Goal: Navigation & Orientation: Understand site structure

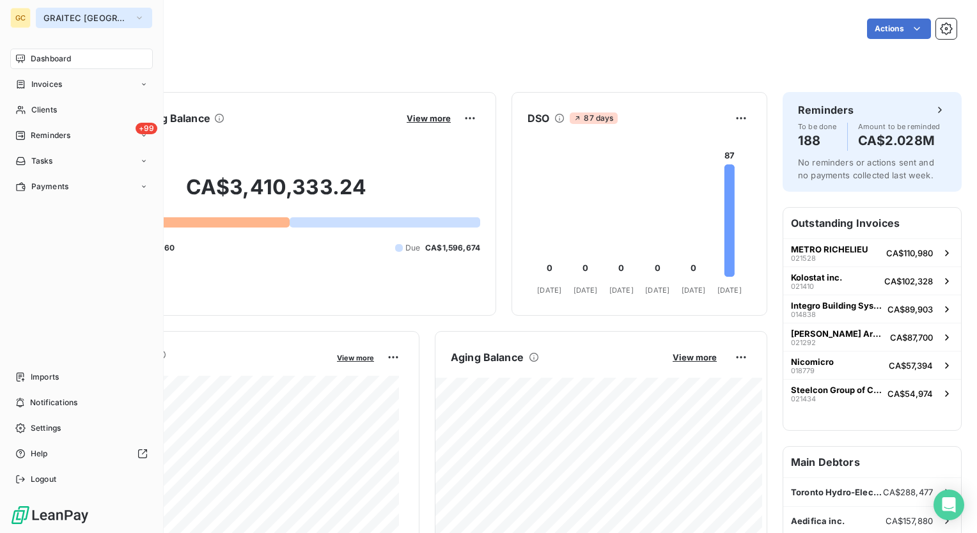
click at [134, 13] on icon "button" at bounding box center [139, 18] width 10 height 13
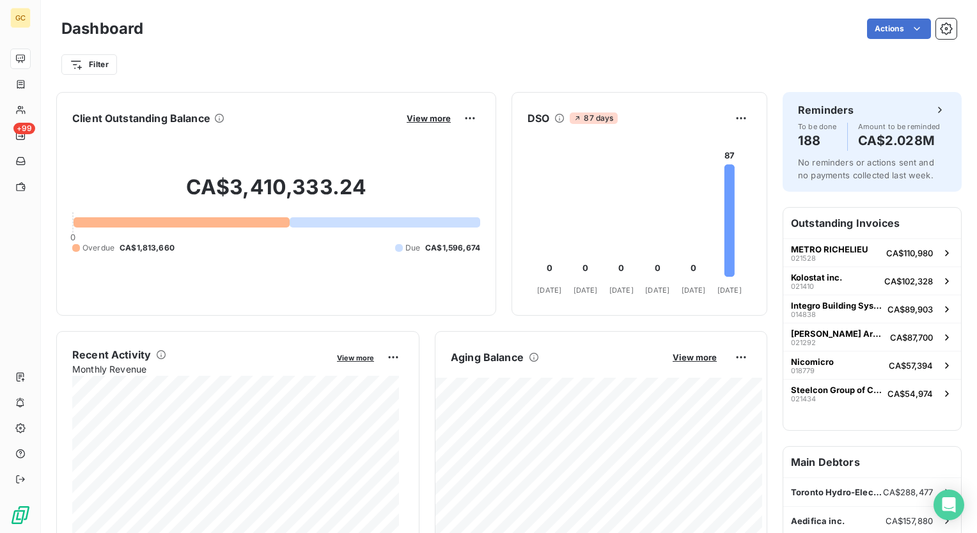
click at [235, 20] on div "Actions" at bounding box center [558, 29] width 798 height 20
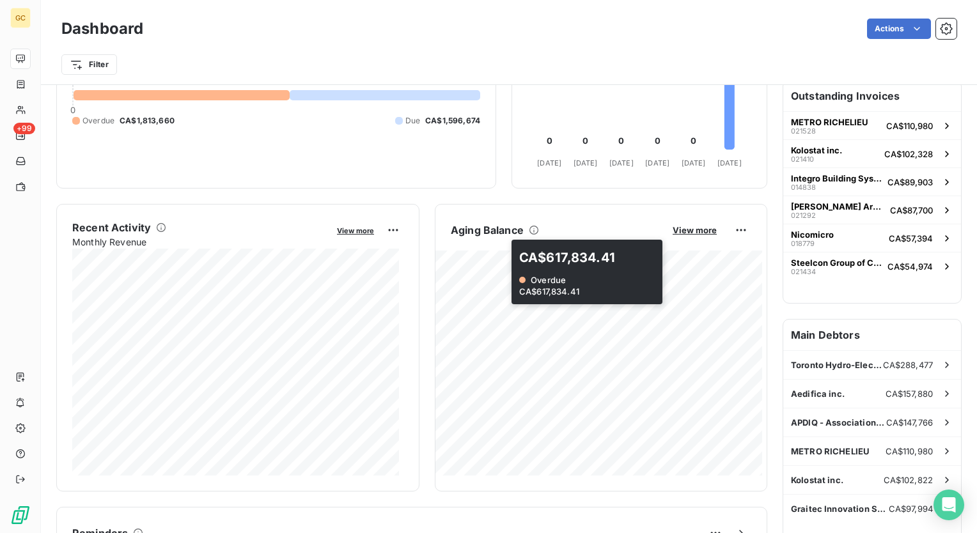
scroll to position [192, 0]
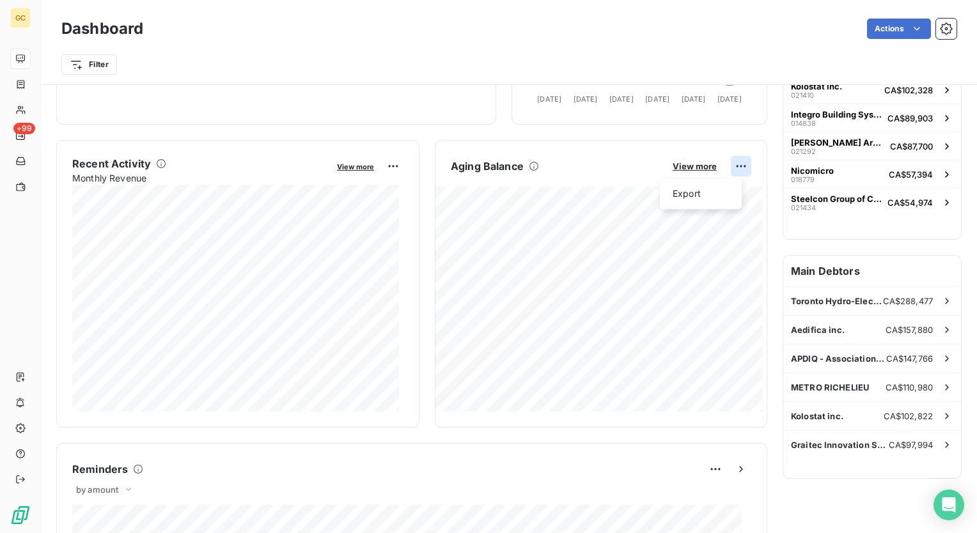
click at [729, 161] on html "GC +99 Dashboard Actions Filter Client Outstanding Balance View more CA$3,410,3…" at bounding box center [488, 266] width 977 height 533
click at [763, 242] on html "GC +99 Dashboard Actions Filter Client Outstanding Balance View more CA$3,410,3…" at bounding box center [488, 266] width 977 height 533
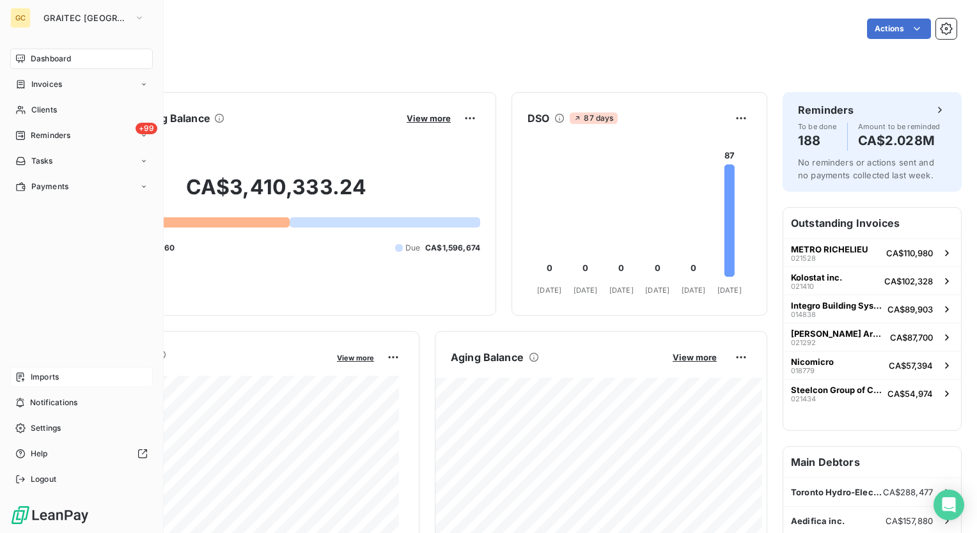
click at [50, 370] on div "Imports" at bounding box center [81, 377] width 143 height 20
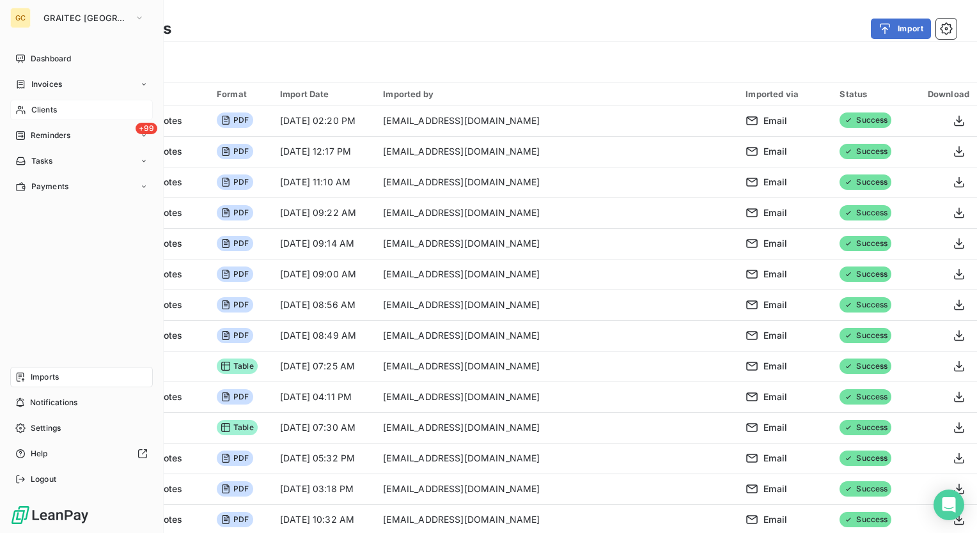
click at [46, 109] on span "Clients" at bounding box center [44, 110] width 26 height 12
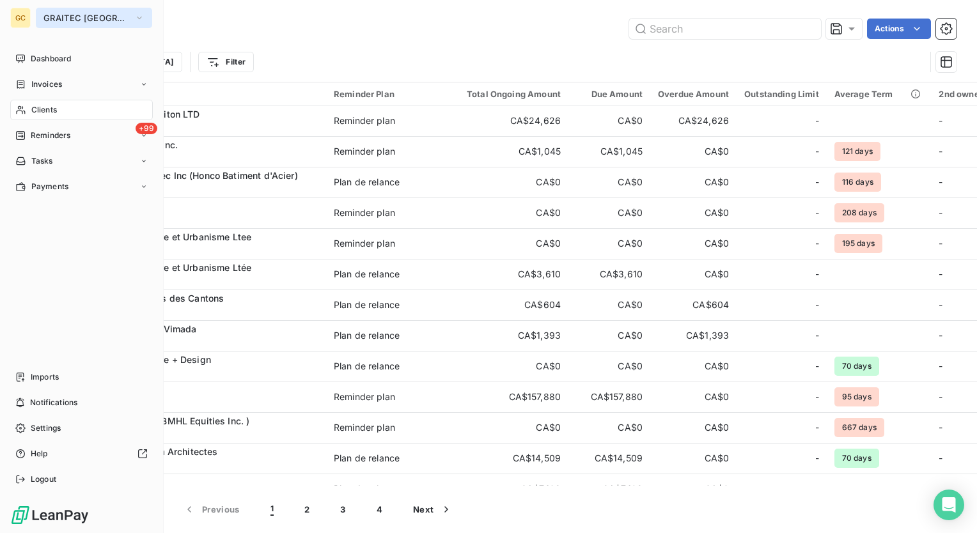
click at [134, 17] on icon "button" at bounding box center [139, 18] width 10 height 13
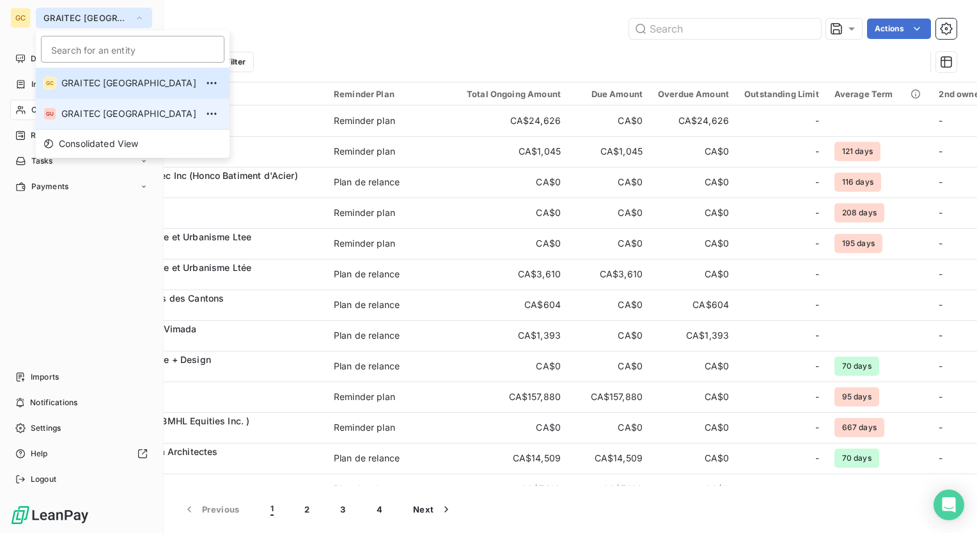
click at [104, 114] on span "GRAITEC [GEOGRAPHIC_DATA]" at bounding box center [128, 113] width 135 height 13
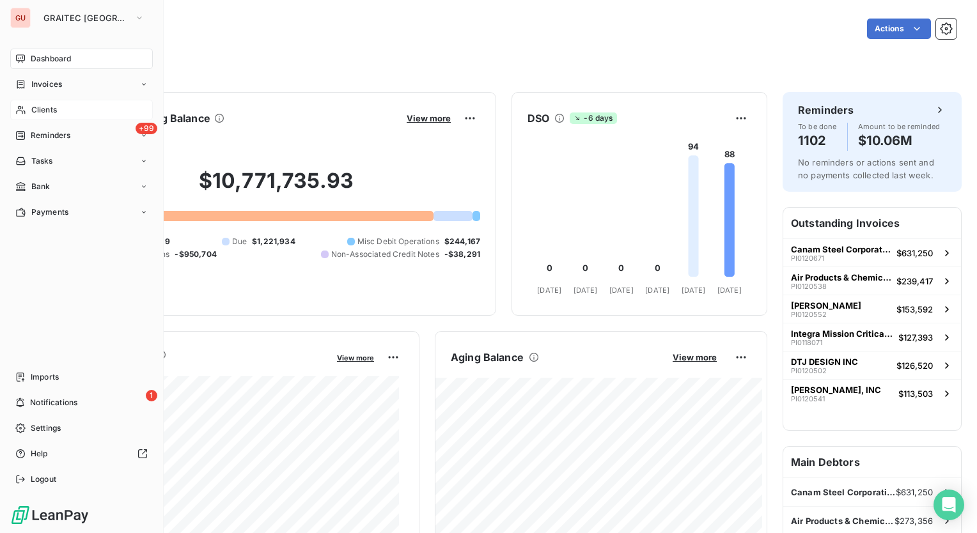
click at [54, 108] on span "Clients" at bounding box center [44, 110] width 26 height 12
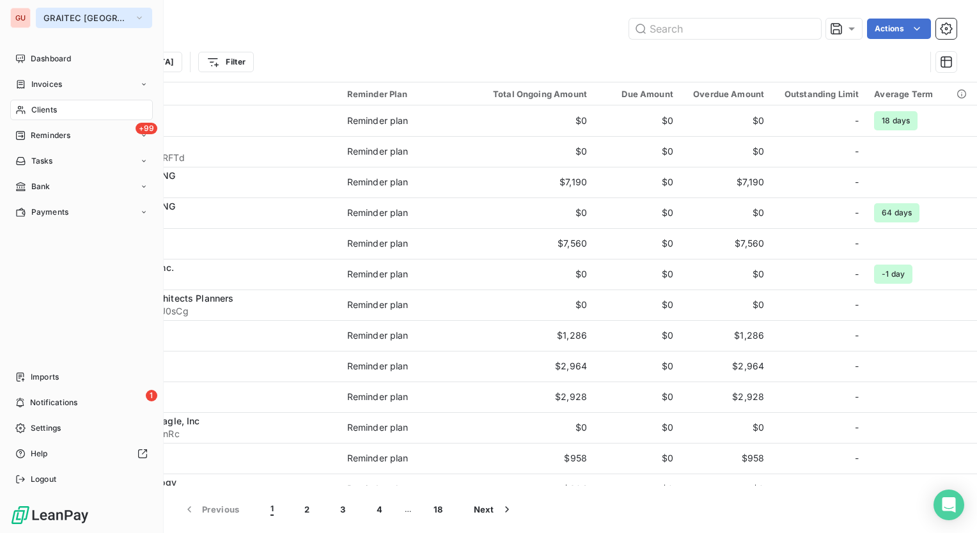
click at [134, 17] on icon "button" at bounding box center [139, 18] width 10 height 13
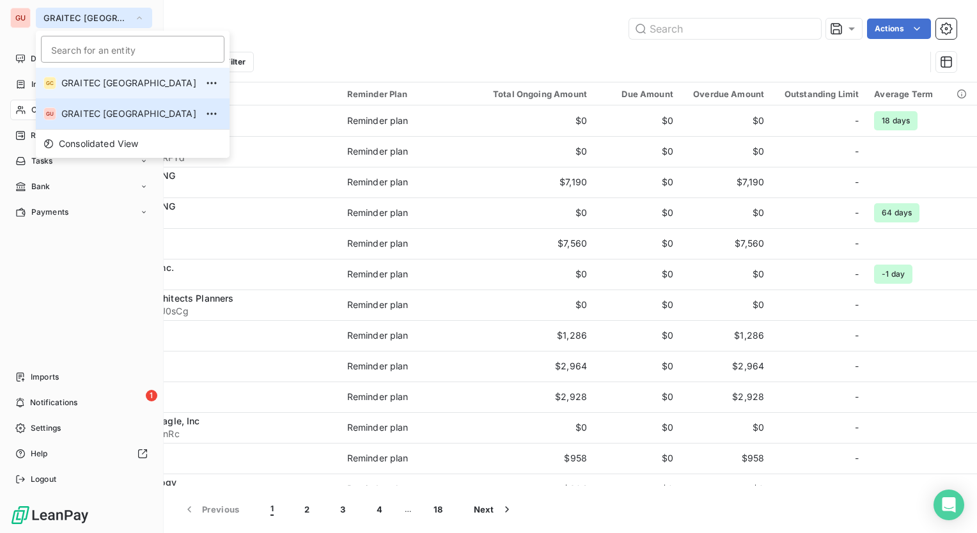
click at [123, 81] on span "GRAITEC [GEOGRAPHIC_DATA]" at bounding box center [128, 83] width 135 height 13
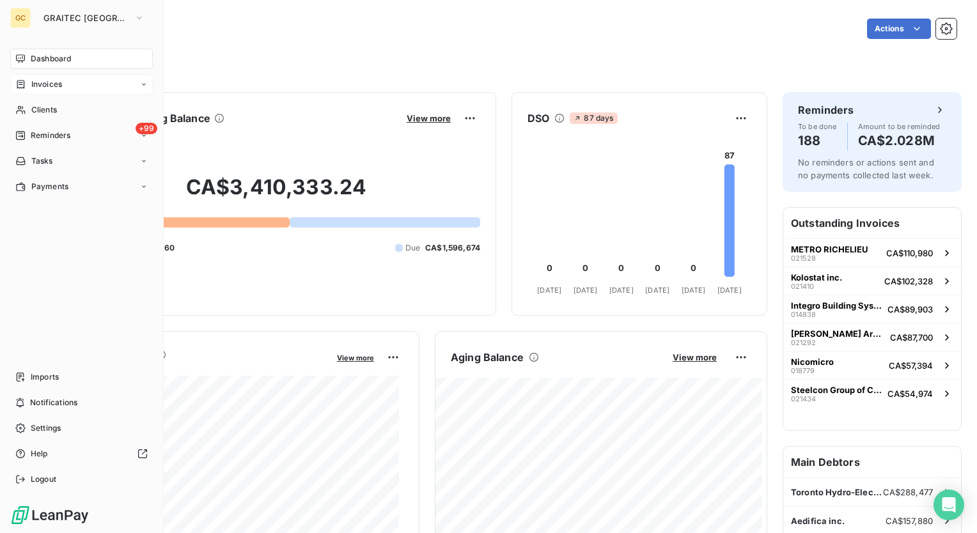
click at [61, 86] on span "Invoices" at bounding box center [46, 85] width 31 height 12
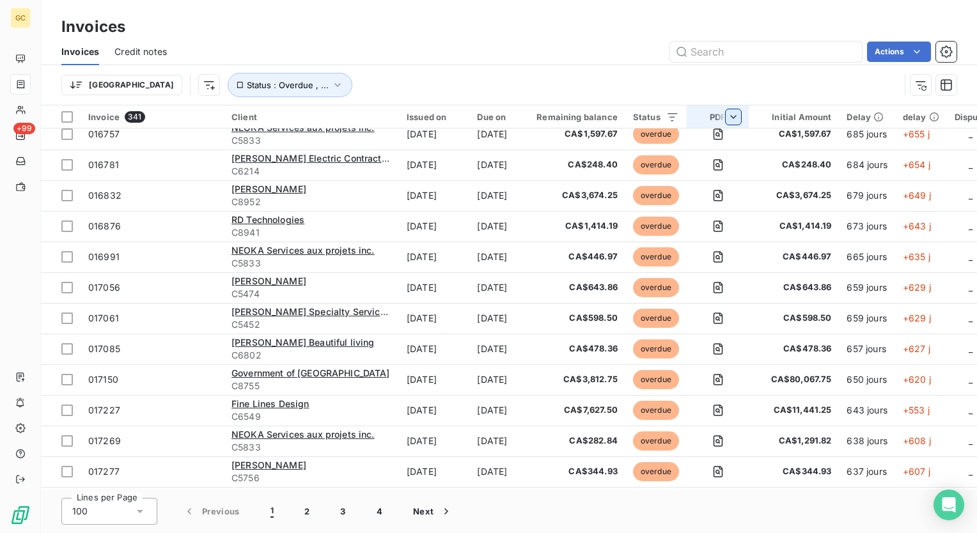
scroll to position [959, 0]
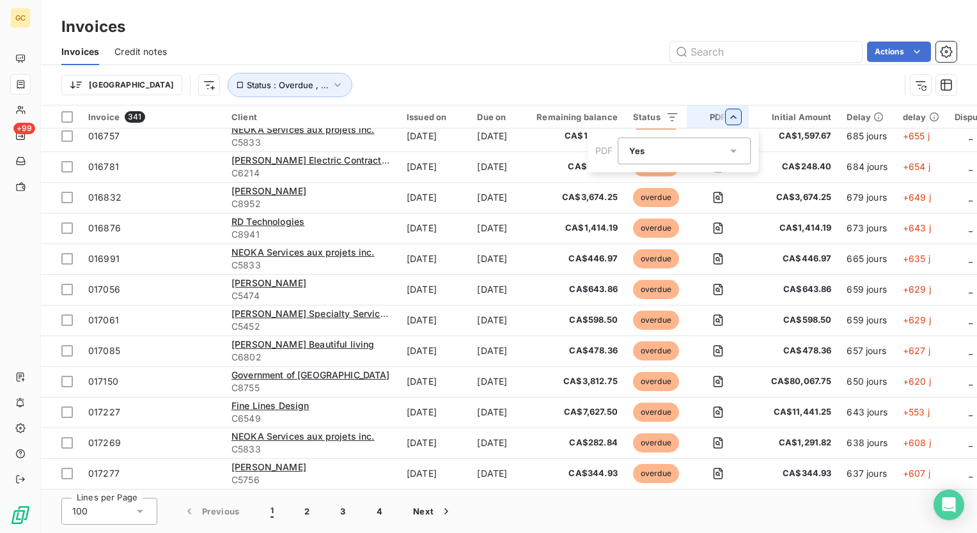
click at [739, 145] on icon at bounding box center [734, 151] width 13 height 13
click at [652, 209] on li "No" at bounding box center [684, 203] width 133 height 23
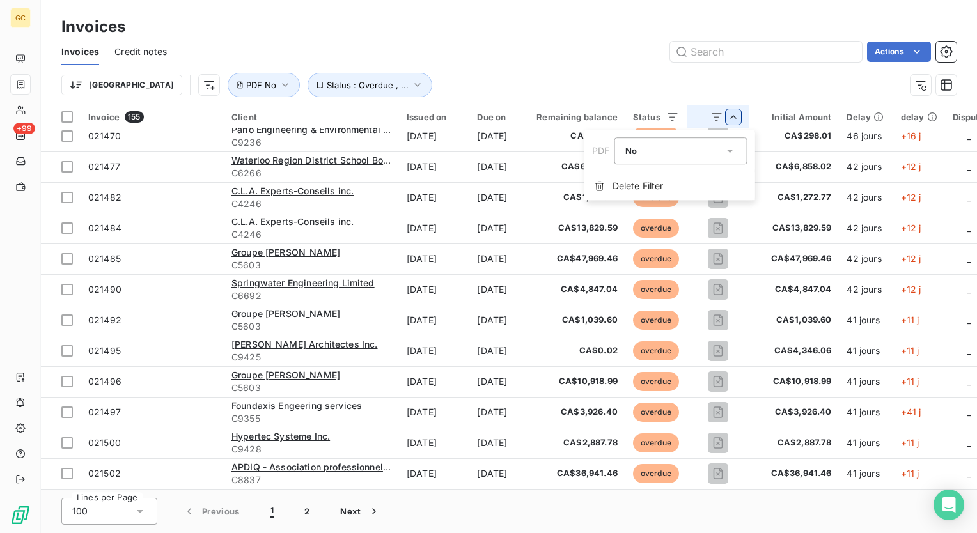
click at [689, 70] on html "GC +99 Invoices Invoices Credit notes Actions [GEOGRAPHIC_DATA] Status : Overdu…" at bounding box center [488, 266] width 977 height 533
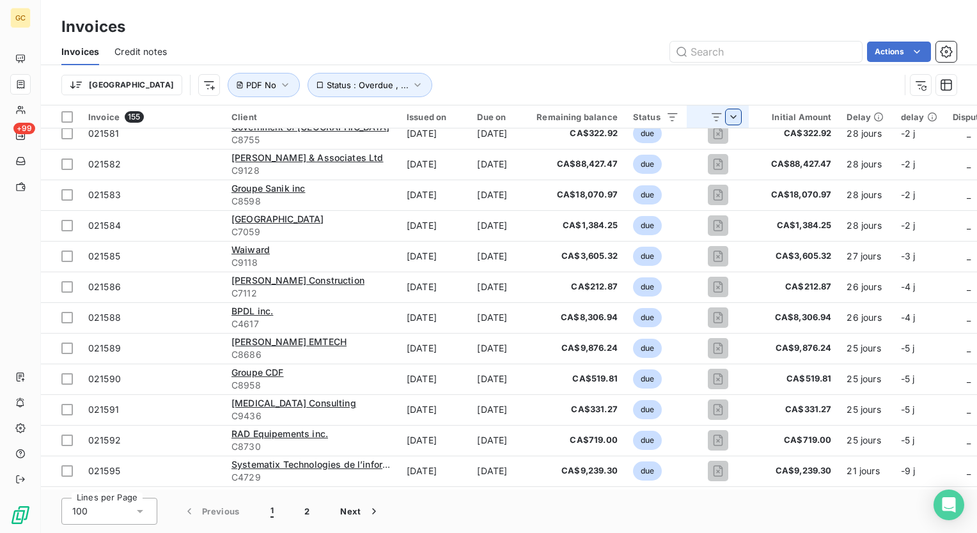
scroll to position [2713, 0]
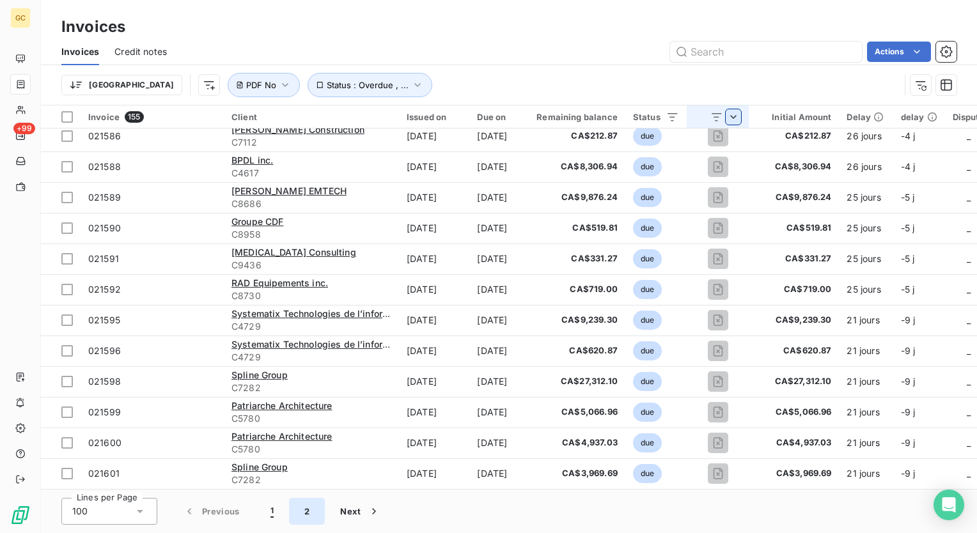
click at [308, 519] on button "2" at bounding box center [307, 511] width 36 height 27
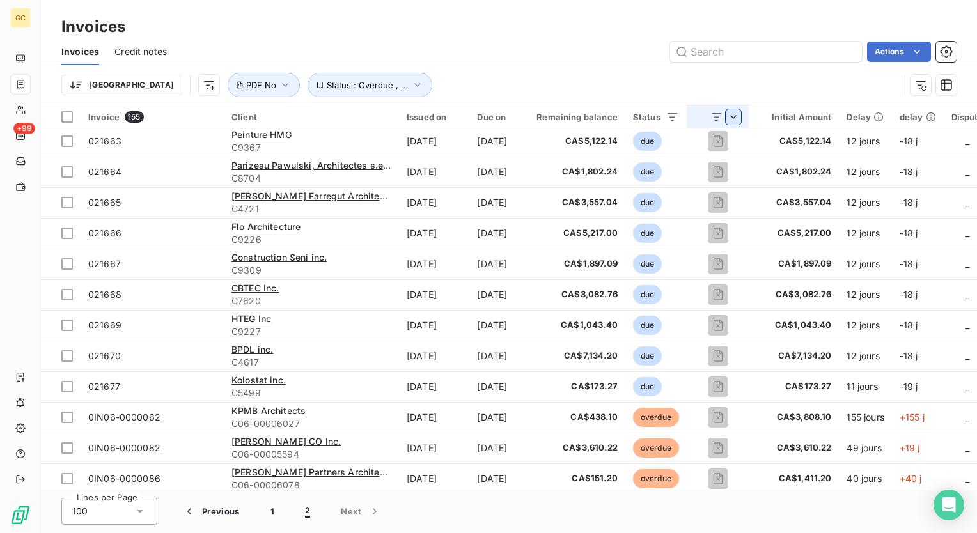
scroll to position [1332, 0]
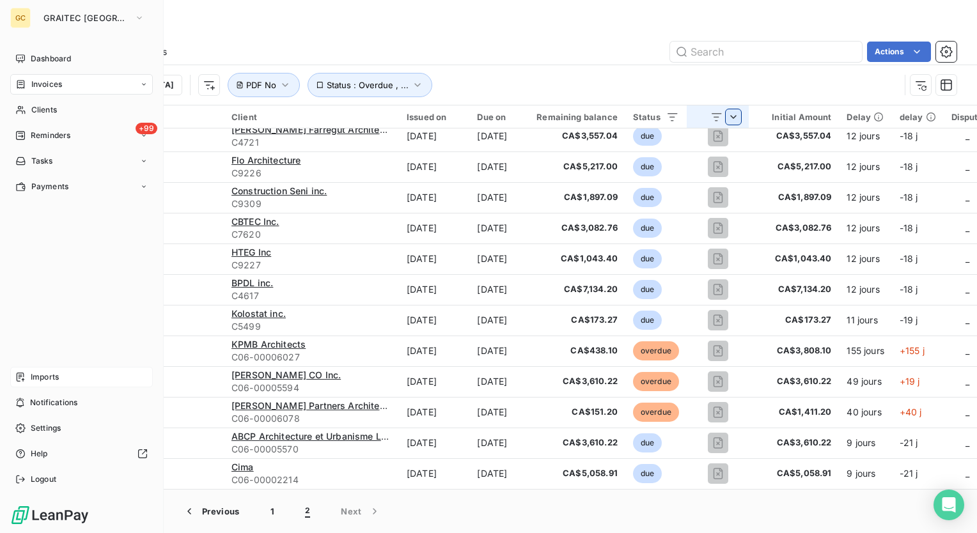
click at [35, 377] on span "Imports" at bounding box center [45, 378] width 28 height 12
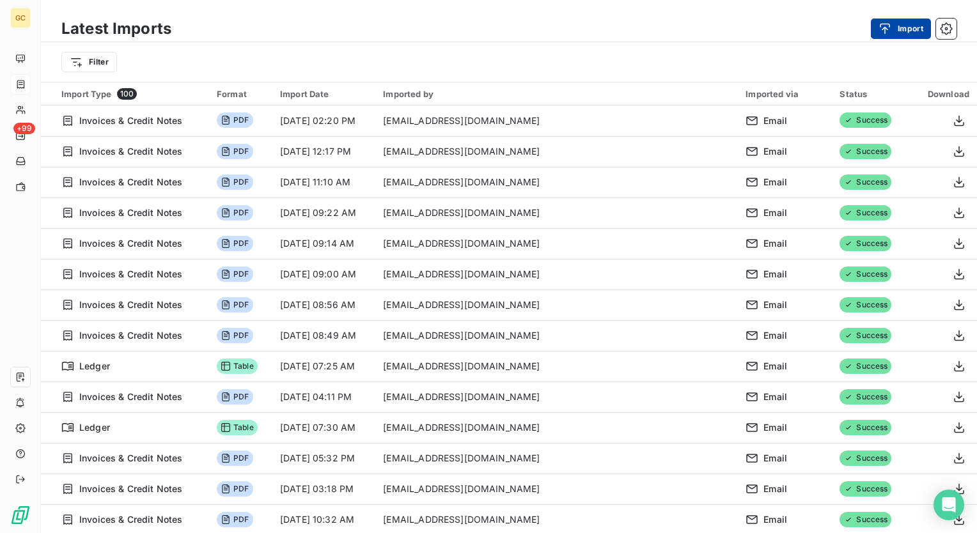
click at [905, 32] on button "Import" at bounding box center [901, 29] width 60 height 20
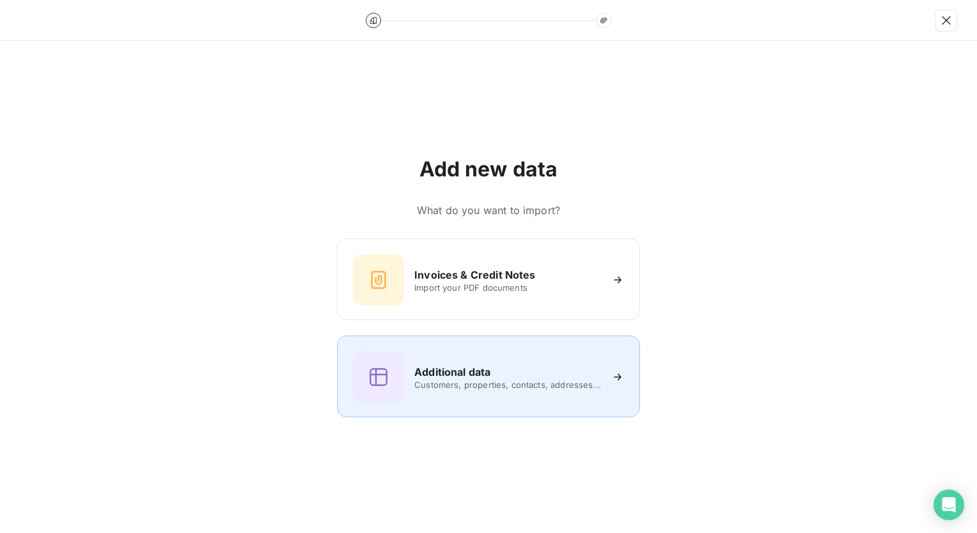
click at [482, 372] on h6 "Additional data" at bounding box center [452, 371] width 76 height 15
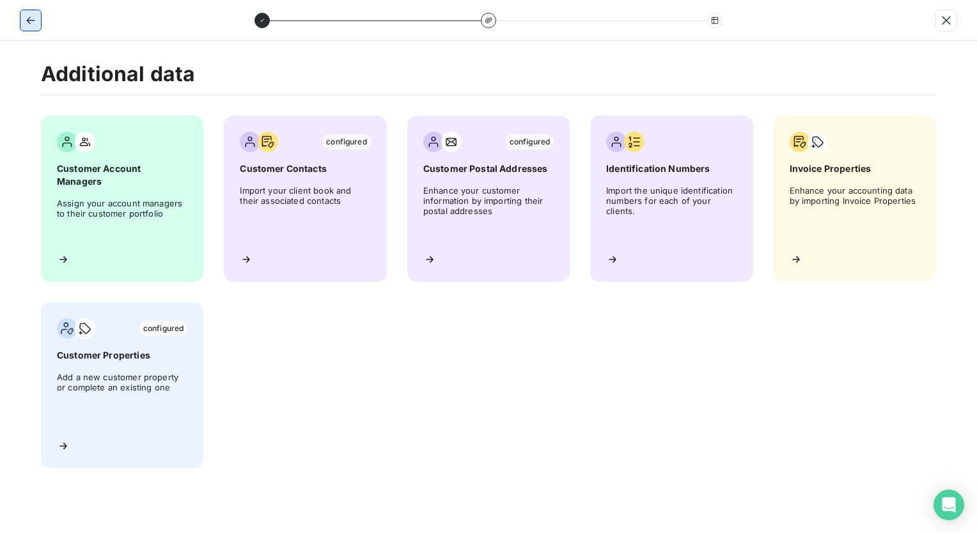
click at [34, 20] on icon "button" at bounding box center [30, 21] width 8 height 8
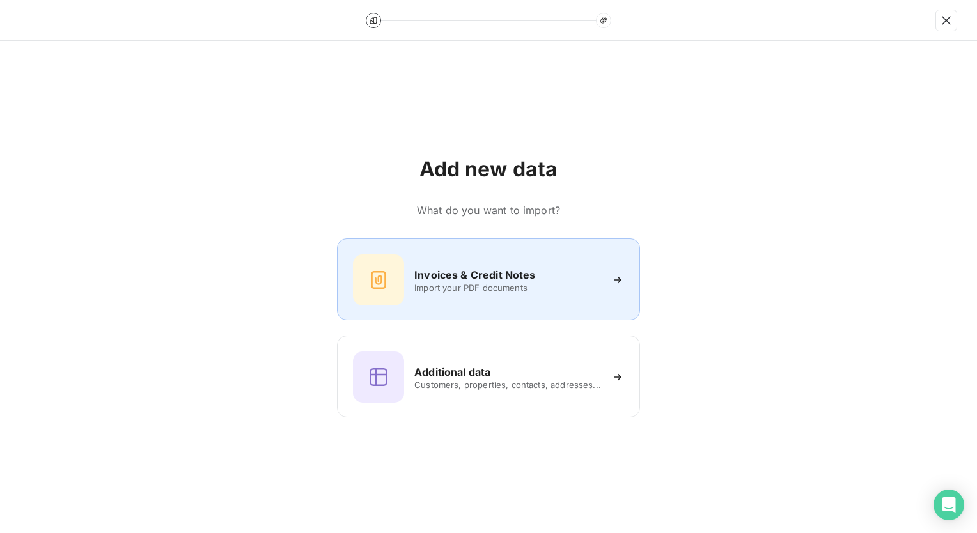
click at [491, 274] on h6 "Invoices & Credit Notes" at bounding box center [474, 274] width 121 height 15
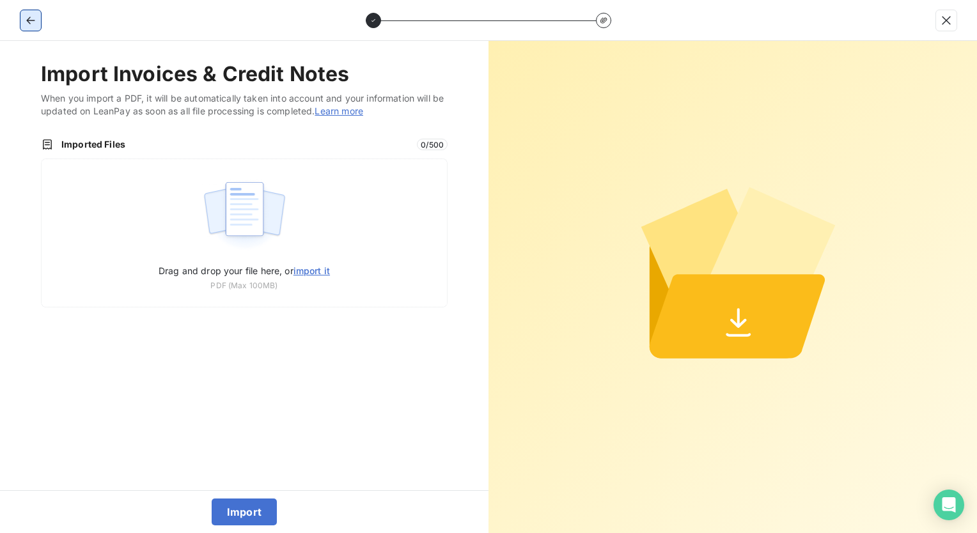
click at [32, 24] on icon "button" at bounding box center [30, 20] width 13 height 13
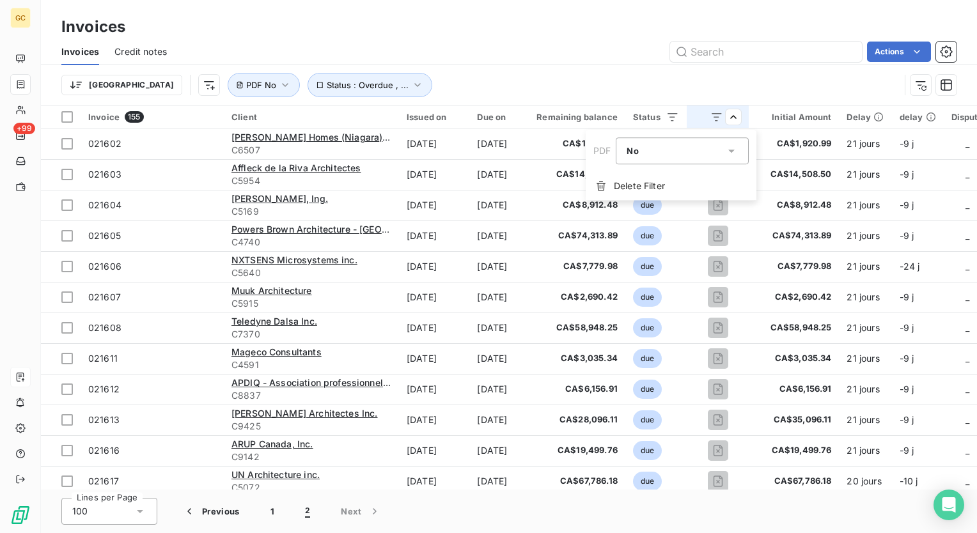
click at [730, 152] on icon at bounding box center [731, 151] width 13 height 13
click at [621, 185] on span at bounding box center [626, 180] width 20 height 23
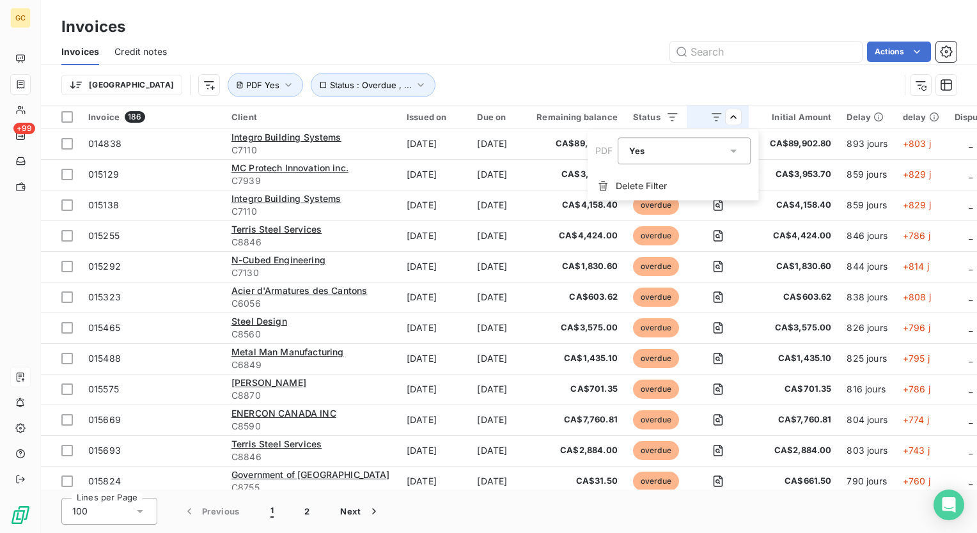
click at [17, 273] on html "GC +99 Invoices Invoices Credit notes Actions [GEOGRAPHIC_DATA] Status : Overdu…" at bounding box center [488, 266] width 977 height 533
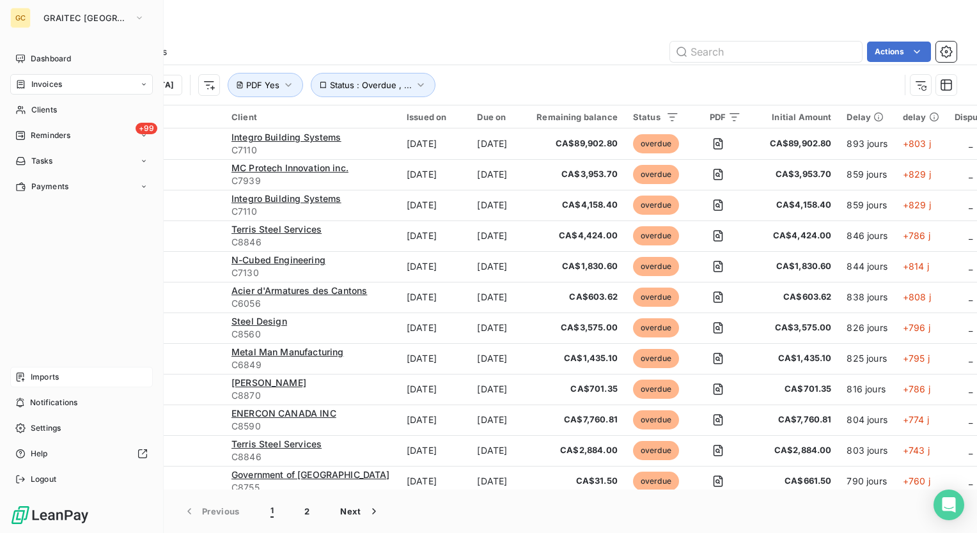
click at [54, 378] on span "Imports" at bounding box center [45, 378] width 28 height 12
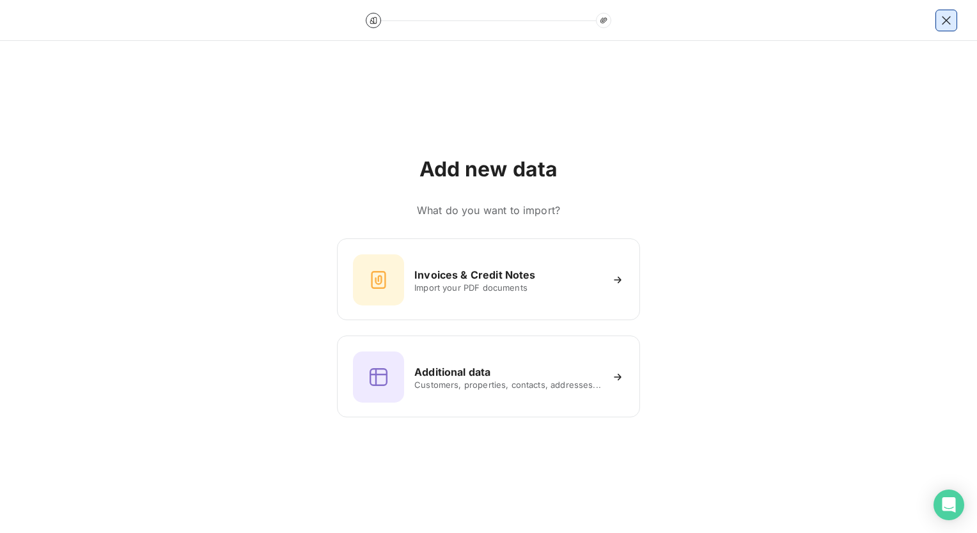
click at [946, 22] on icon "button" at bounding box center [946, 20] width 13 height 13
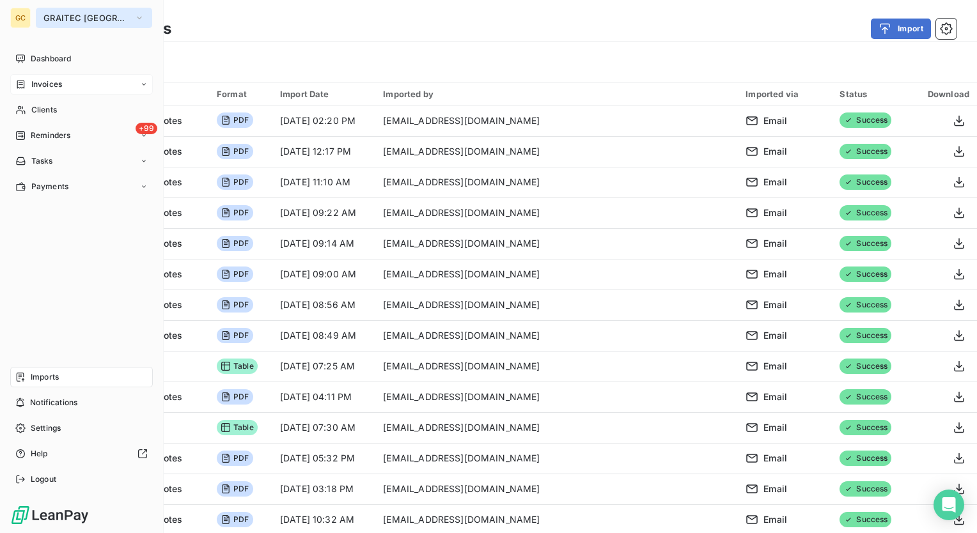
click at [136, 19] on button "GRAITEC [GEOGRAPHIC_DATA]" at bounding box center [94, 18] width 116 height 20
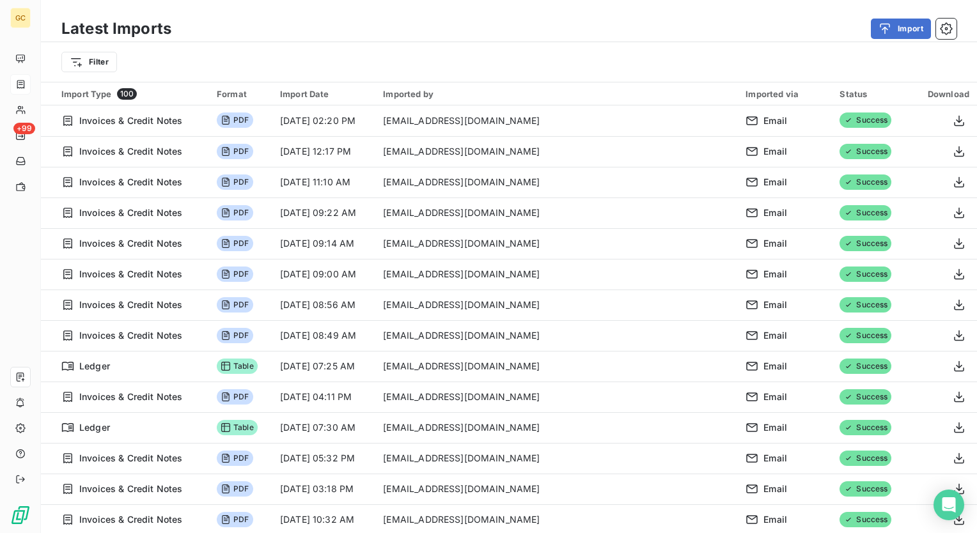
click at [279, 40] on div "Latest Imports Import" at bounding box center [509, 28] width 936 height 27
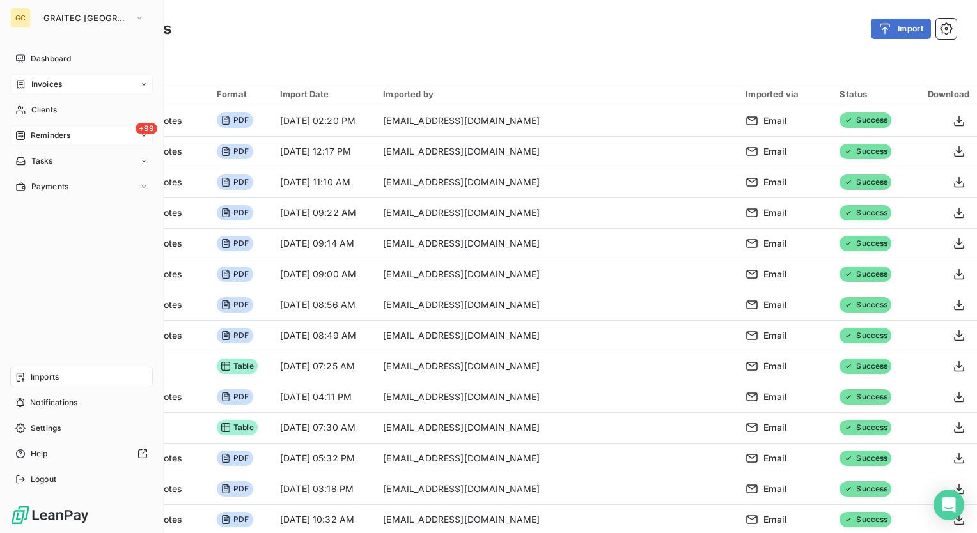
click at [50, 136] on span "Reminders" at bounding box center [51, 136] width 40 height 12
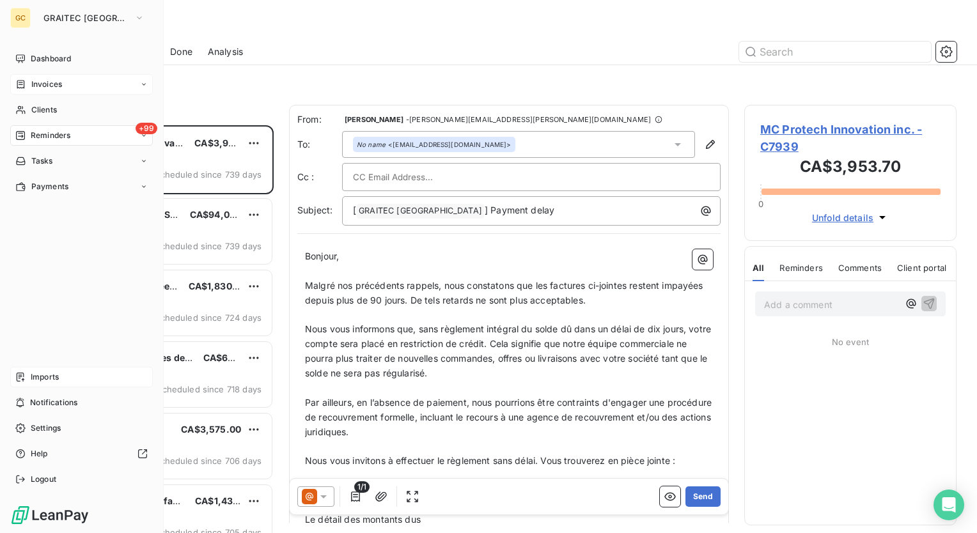
click at [143, 138] on icon at bounding box center [144, 136] width 8 height 8
click at [59, 61] on span "Dashboard" at bounding box center [51, 59] width 40 height 12
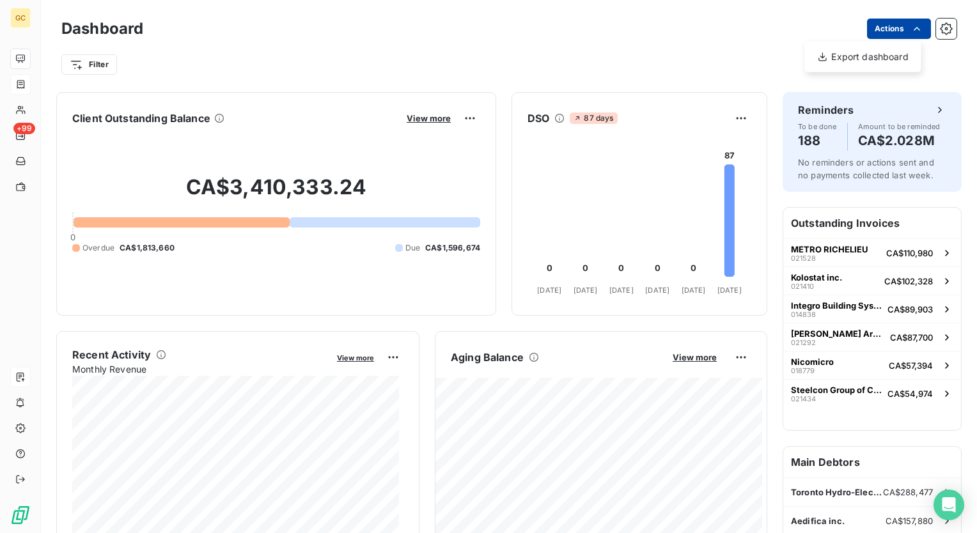
click at [909, 35] on html "GC +99 Dashboard Actions Export dashboard Filter Client Outstanding Balance Vie…" at bounding box center [488, 266] width 977 height 533
click at [809, 36] on html "GC +99 Dashboard Actions Filter Client Outstanding Balance View more CA$3,410,3…" at bounding box center [488, 266] width 977 height 533
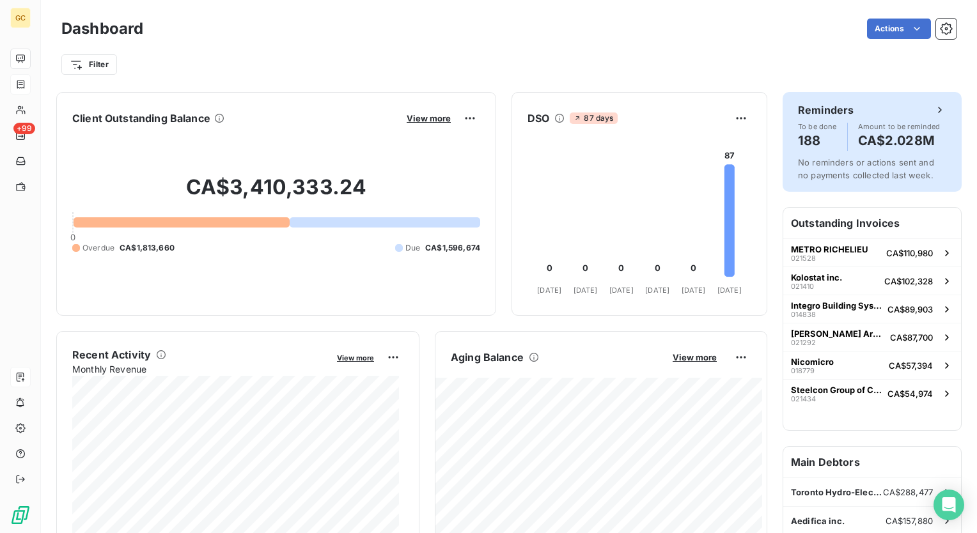
click at [934, 104] on icon at bounding box center [940, 110] width 13 height 13
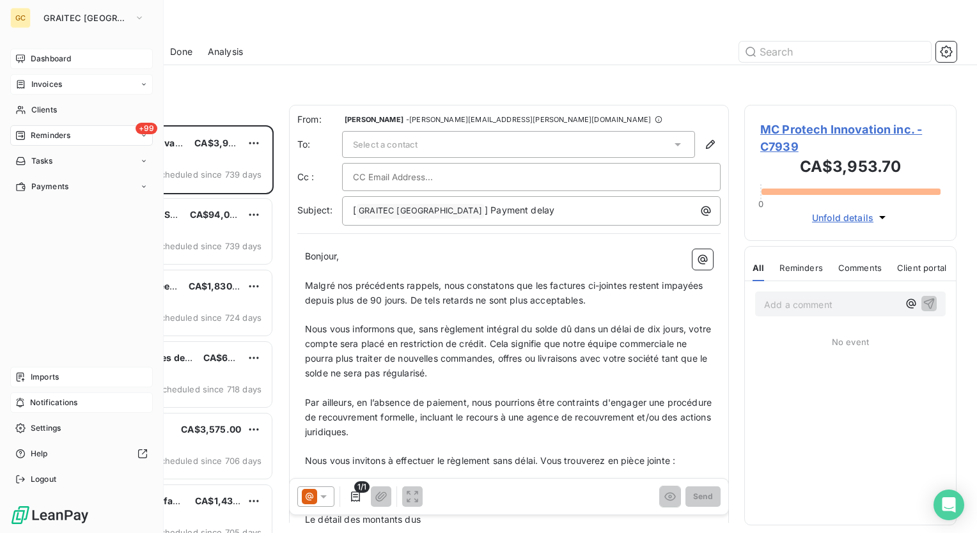
click at [64, 401] on span "Notifications" at bounding box center [53, 403] width 47 height 12
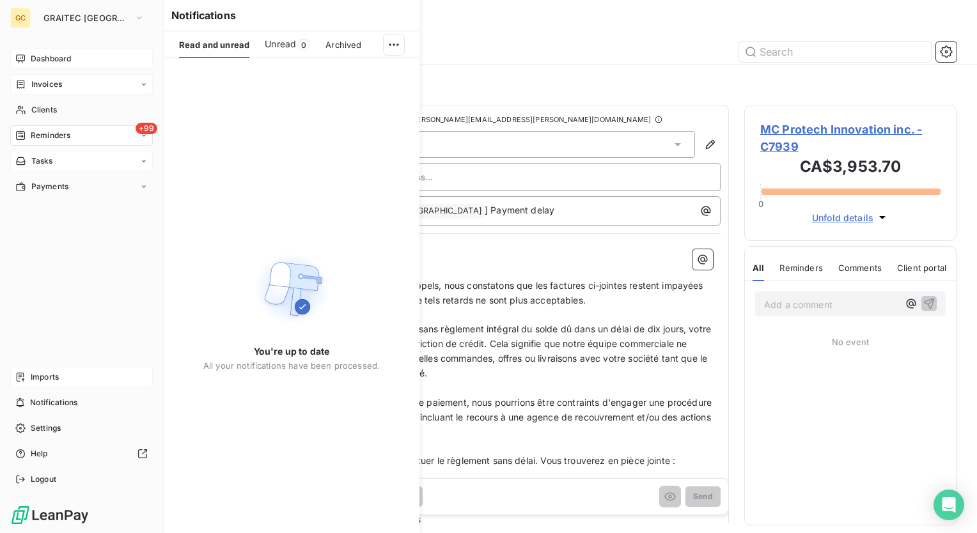
click at [63, 155] on div "Tasks" at bounding box center [81, 161] width 143 height 20
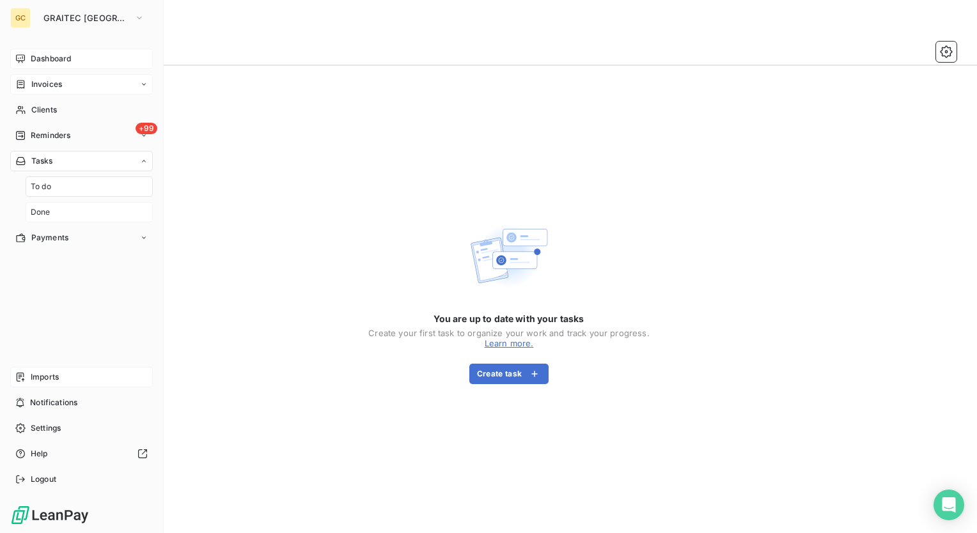
click at [59, 212] on div "Done" at bounding box center [89, 212] width 127 height 20
click at [60, 242] on span "Payments" at bounding box center [49, 238] width 37 height 12
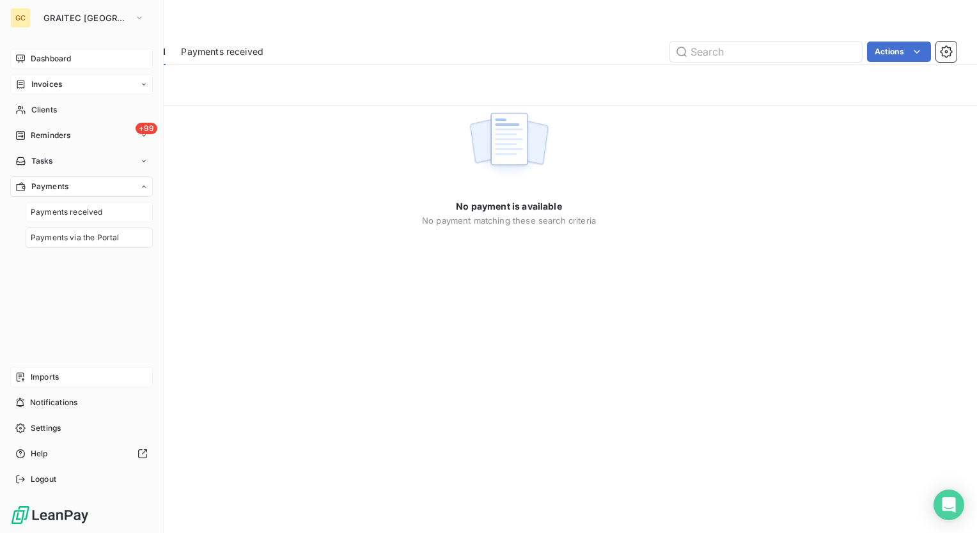
click at [58, 208] on span "Payments received" at bounding box center [67, 213] width 72 height 12
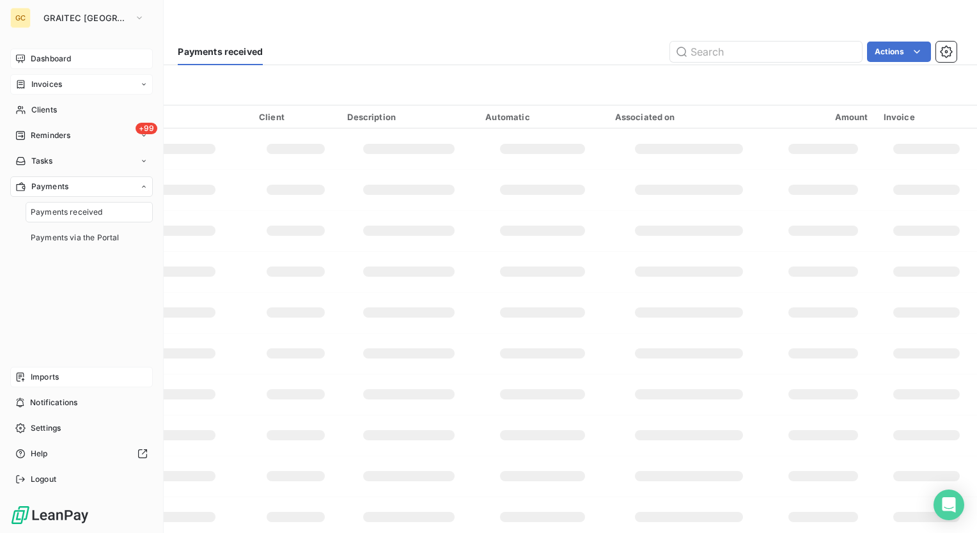
click at [139, 187] on div "Payments" at bounding box center [81, 186] width 143 height 20
click at [143, 87] on icon at bounding box center [144, 85] width 8 height 8
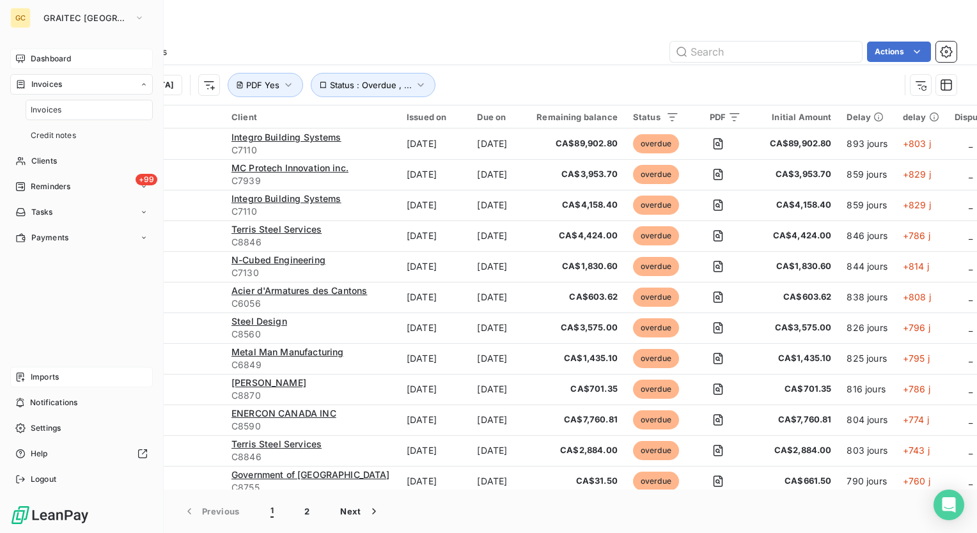
click at [143, 87] on icon at bounding box center [144, 85] width 8 height 8
click at [142, 134] on span "+99" at bounding box center [147, 129] width 22 height 12
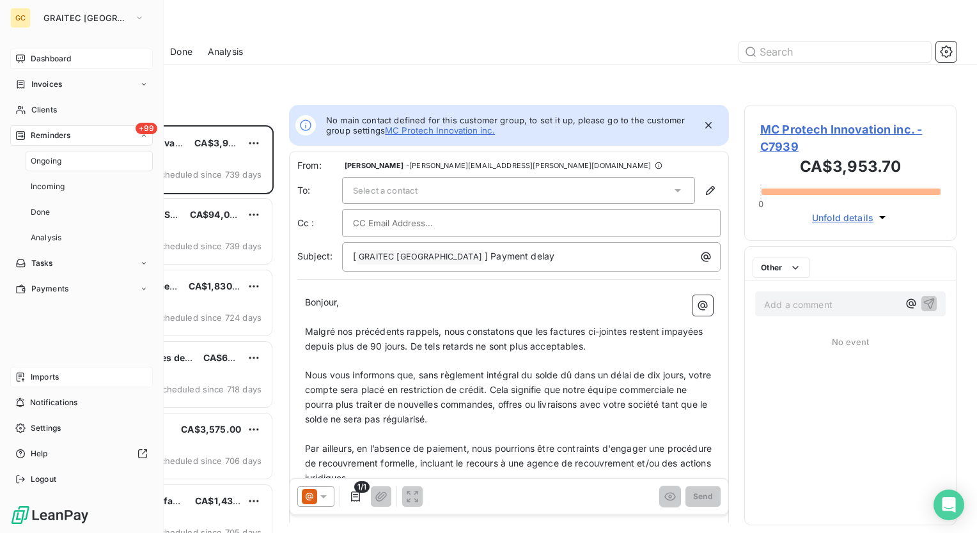
scroll to position [398, 202]
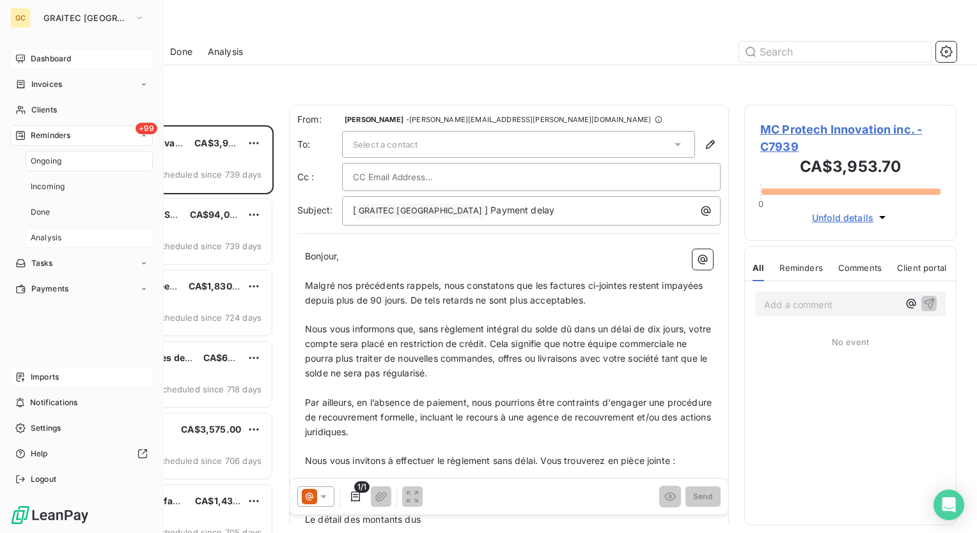
click at [59, 229] on div "Analysis" at bounding box center [89, 238] width 127 height 20
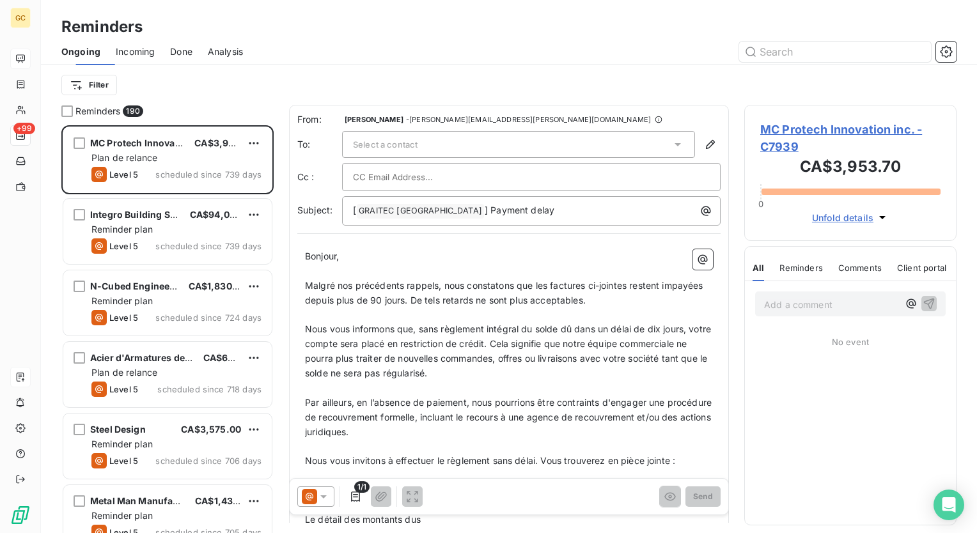
scroll to position [398, 202]
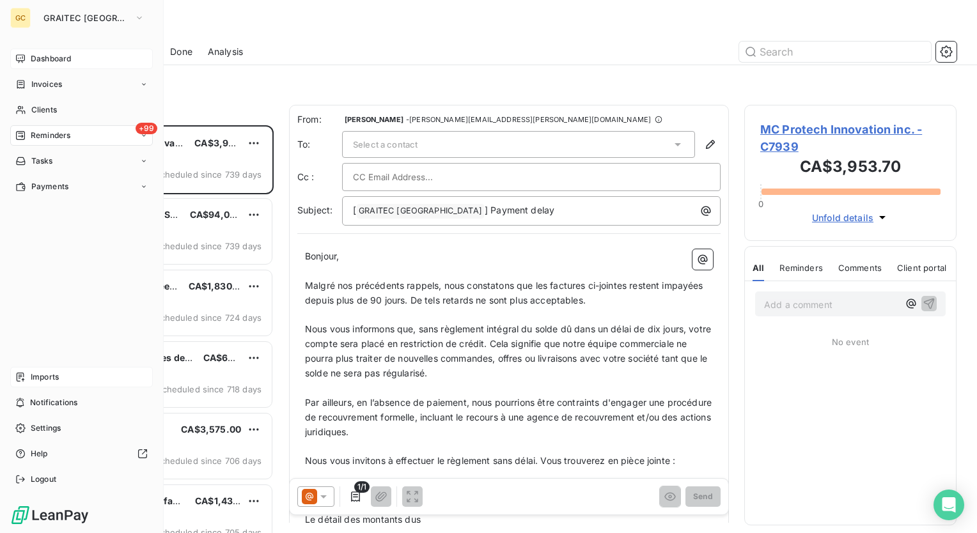
click at [39, 60] on span "Dashboard" at bounding box center [51, 59] width 40 height 12
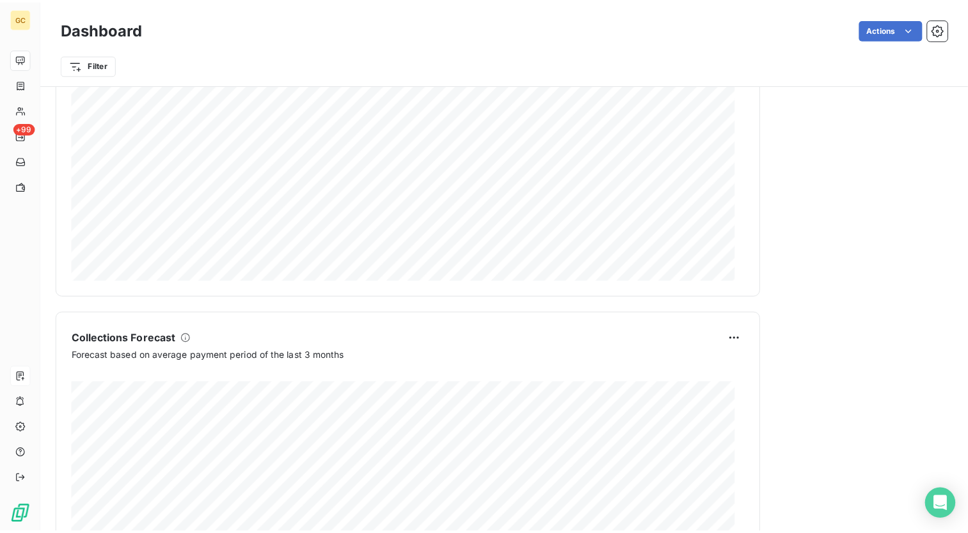
scroll to position [648, 0]
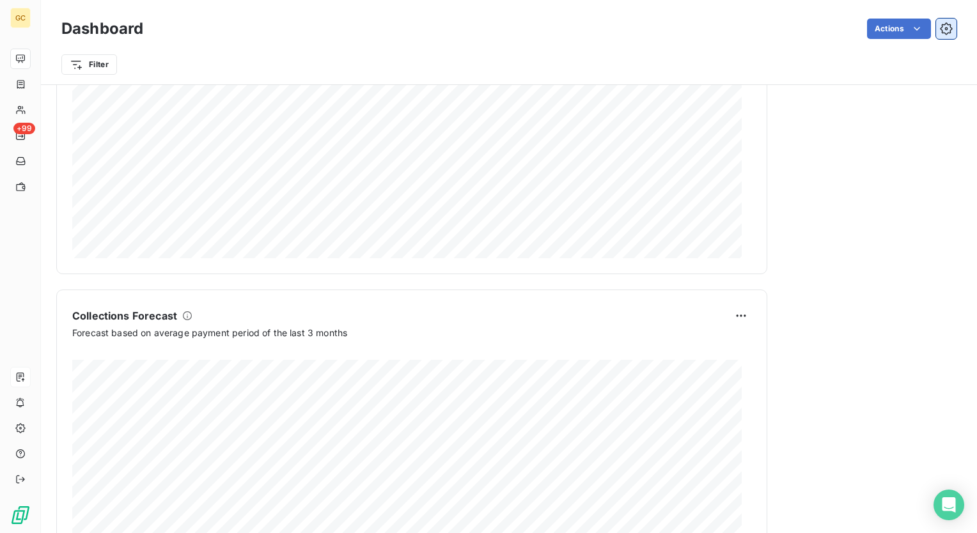
click at [940, 30] on icon "button" at bounding box center [946, 28] width 12 height 12
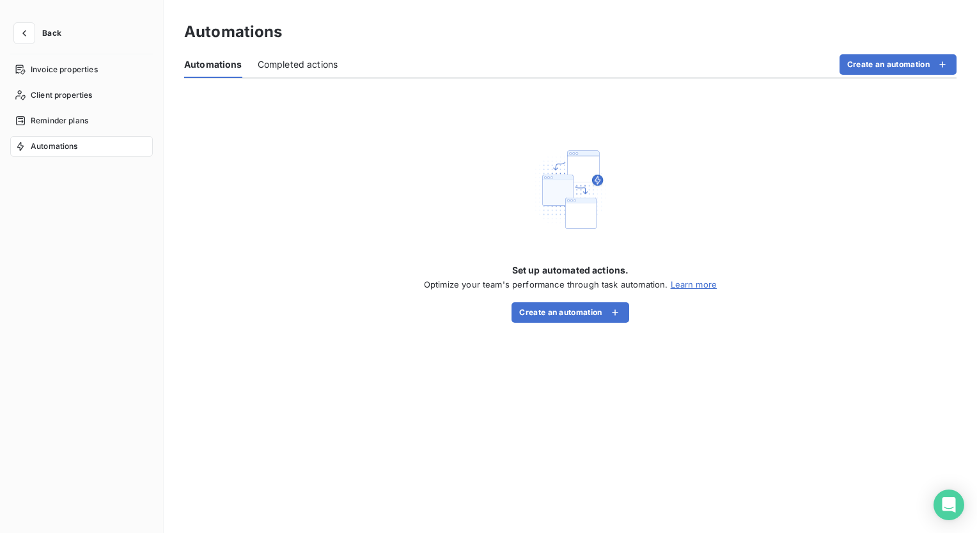
click at [304, 65] on span "Completed actions" at bounding box center [298, 64] width 81 height 13
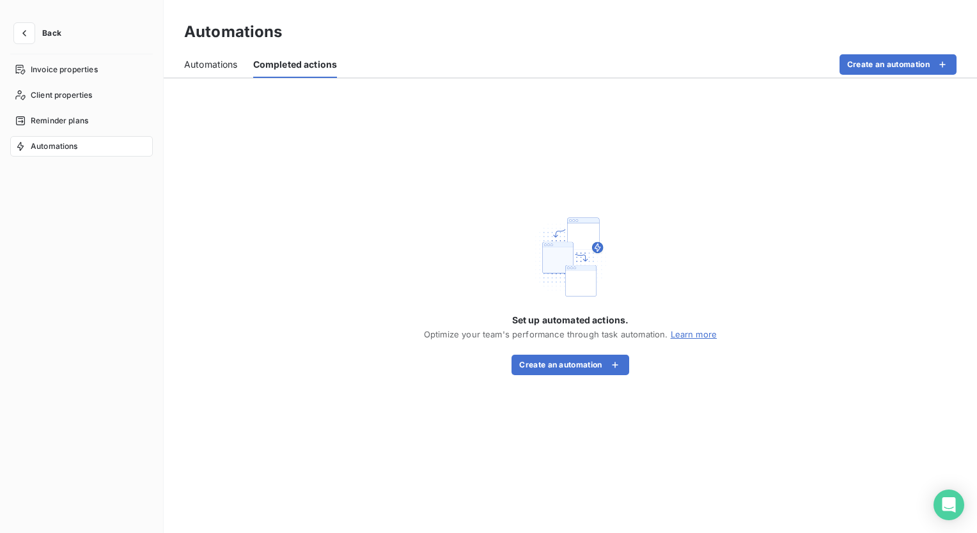
click at [209, 64] on span "Automations" at bounding box center [211, 64] width 54 height 13
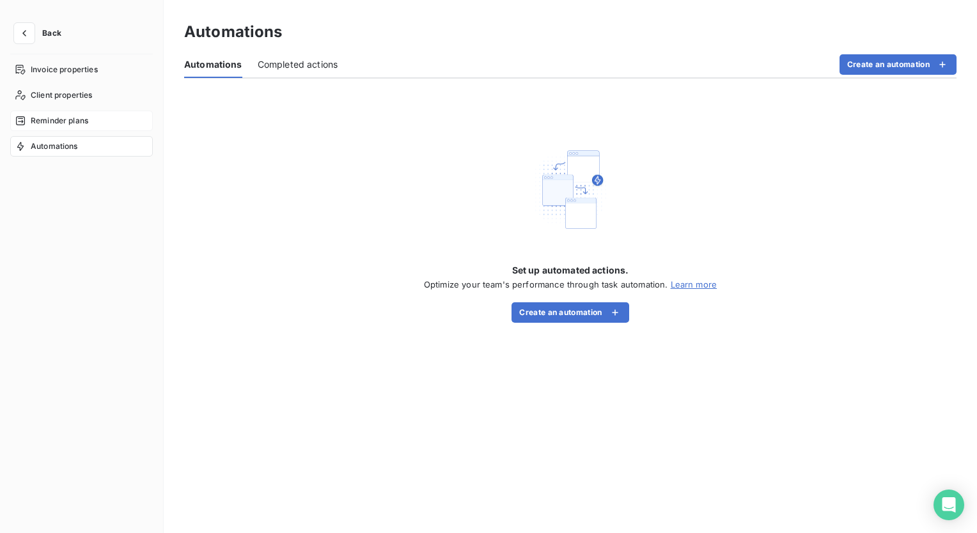
click at [49, 121] on span "Reminder plans" at bounding box center [60, 121] width 58 height 12
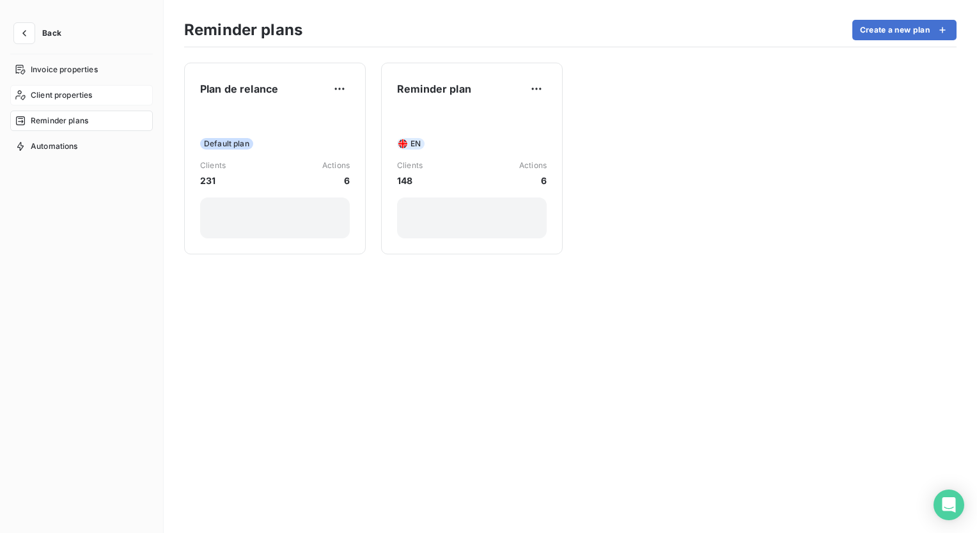
click at [54, 93] on span "Client properties" at bounding box center [62, 96] width 62 height 12
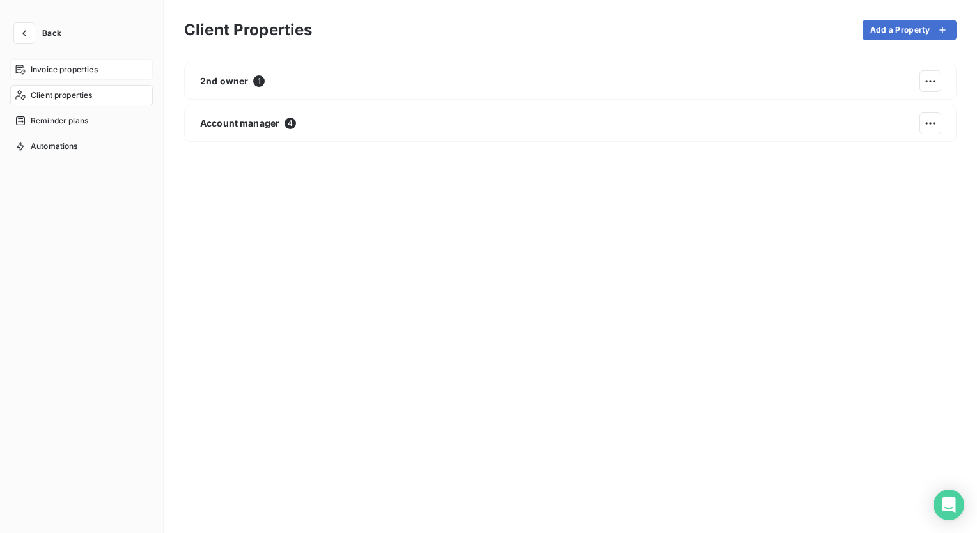
click at [63, 63] on div "Invoice properties" at bounding box center [81, 69] width 143 height 20
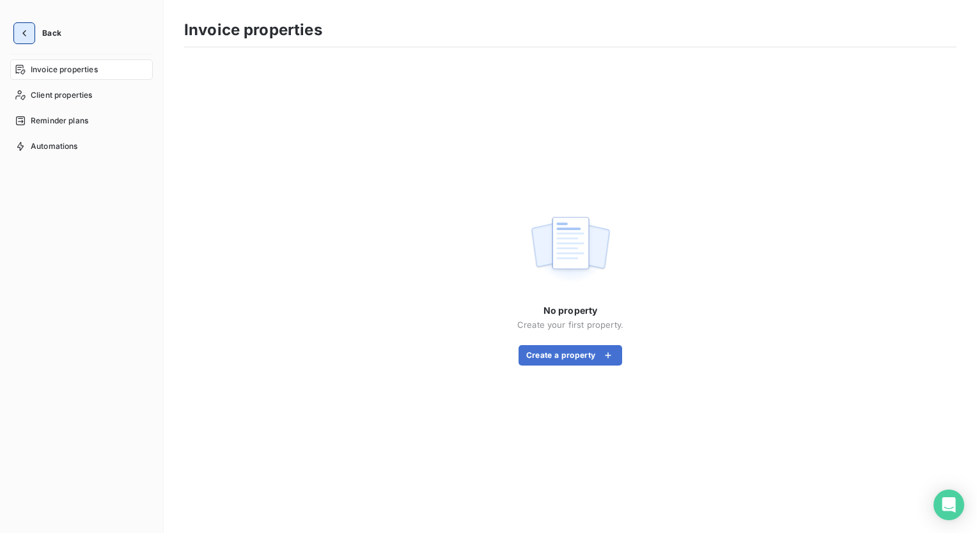
click at [20, 33] on icon "button" at bounding box center [24, 33] width 13 height 13
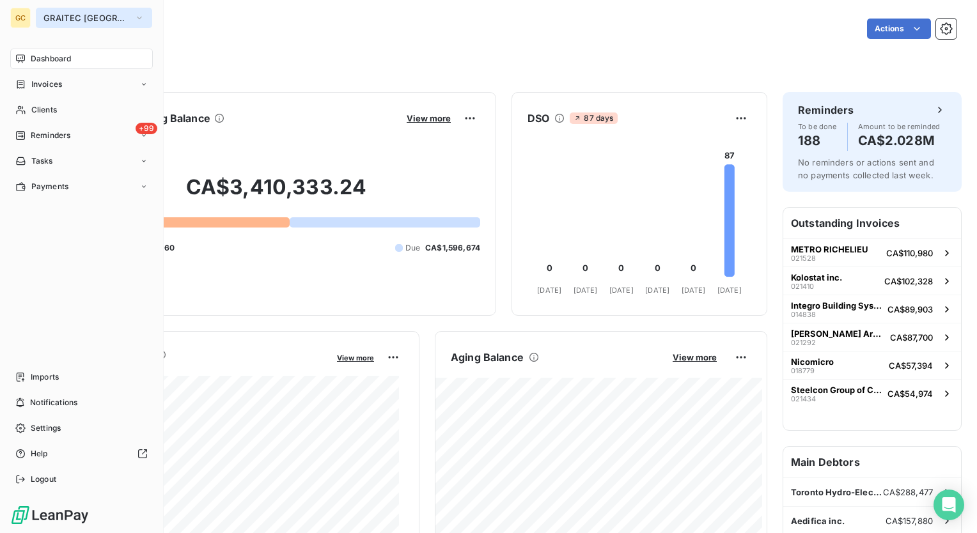
click at [118, 13] on span "GRAITEC [GEOGRAPHIC_DATA]" at bounding box center [86, 18] width 86 height 10
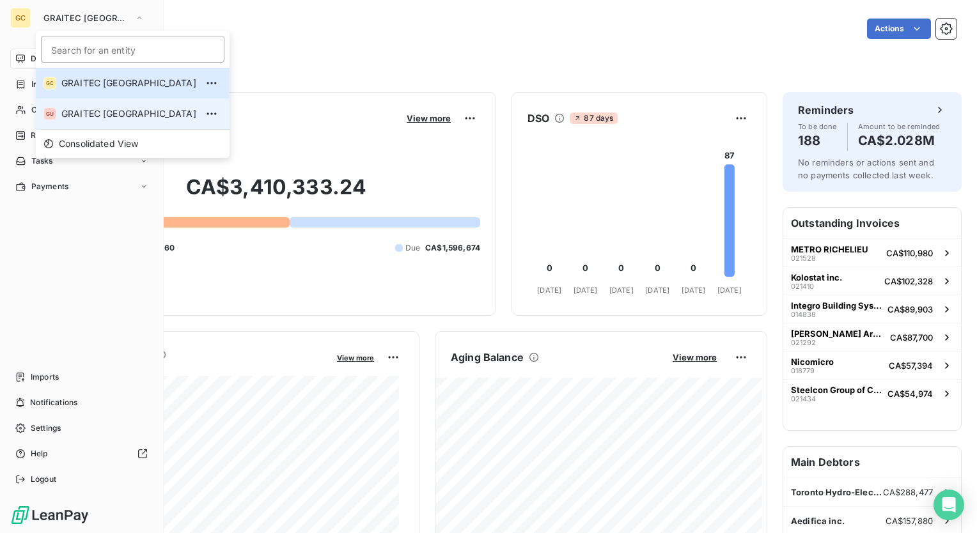
click at [113, 113] on span "GRAITEC [GEOGRAPHIC_DATA]" at bounding box center [128, 113] width 135 height 13
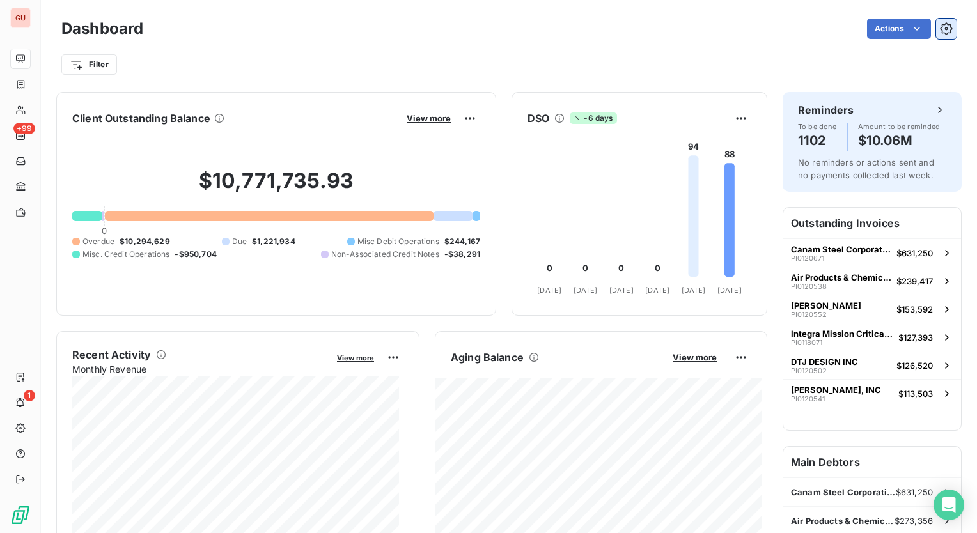
click at [940, 34] on icon "button" at bounding box center [946, 28] width 12 height 12
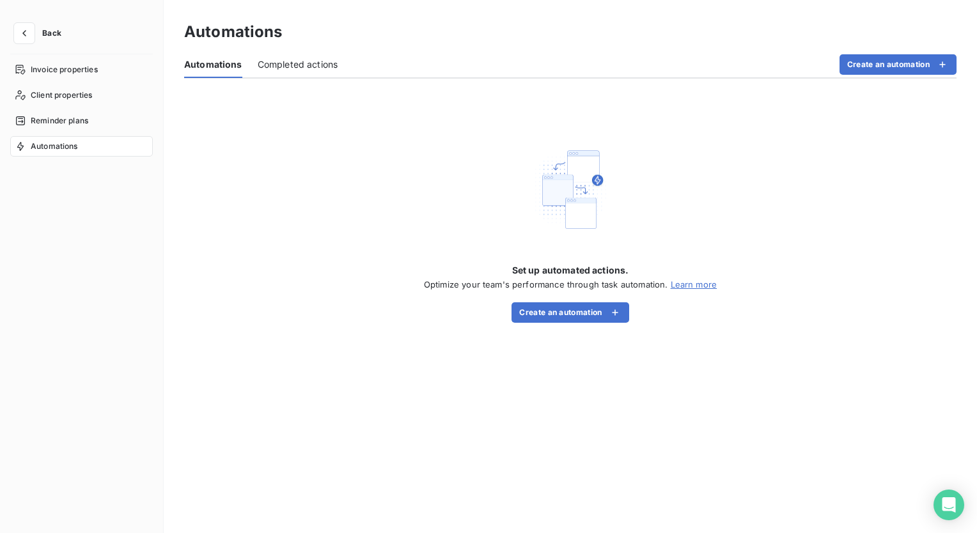
click at [313, 59] on span "Completed actions" at bounding box center [298, 64] width 81 height 13
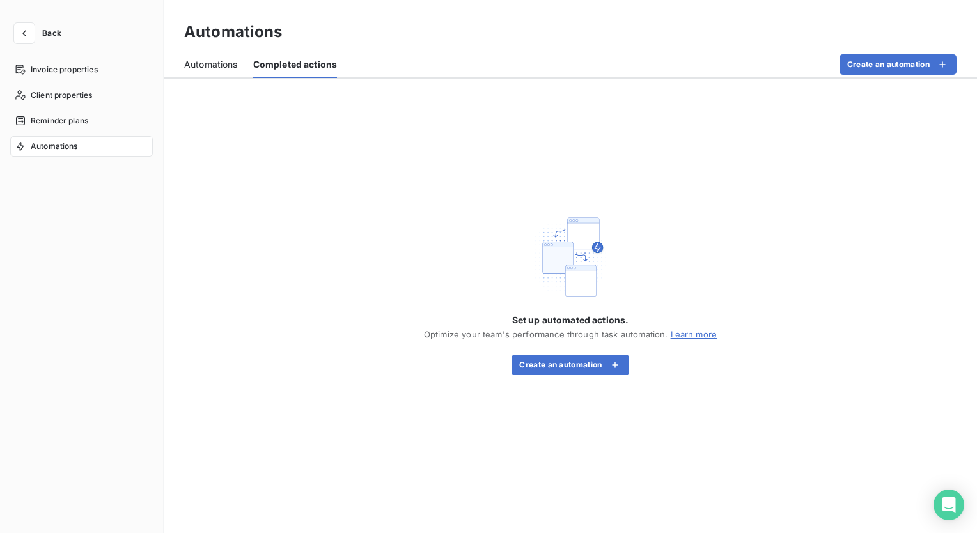
click at [200, 64] on span "Automations" at bounding box center [211, 64] width 54 height 13
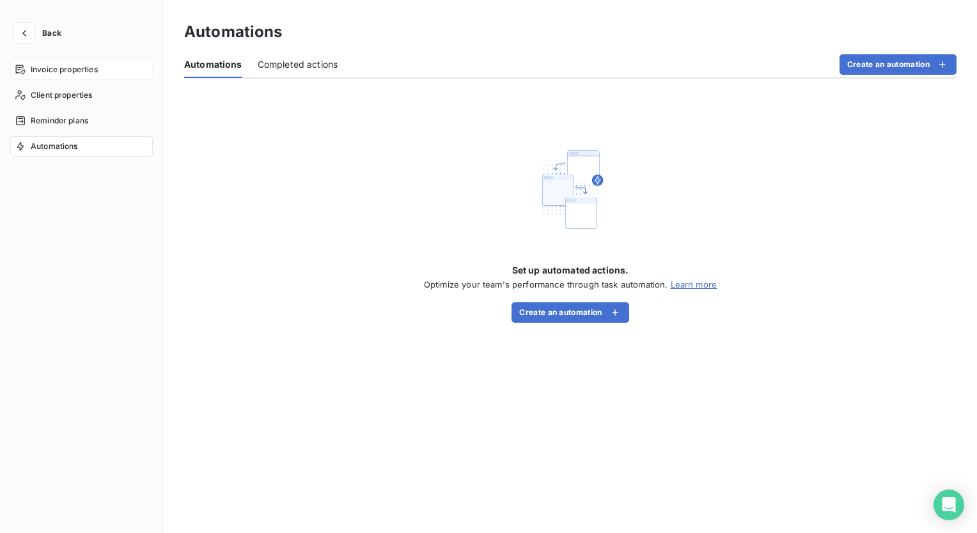
click at [77, 74] on span "Invoice properties" at bounding box center [64, 70] width 67 height 12
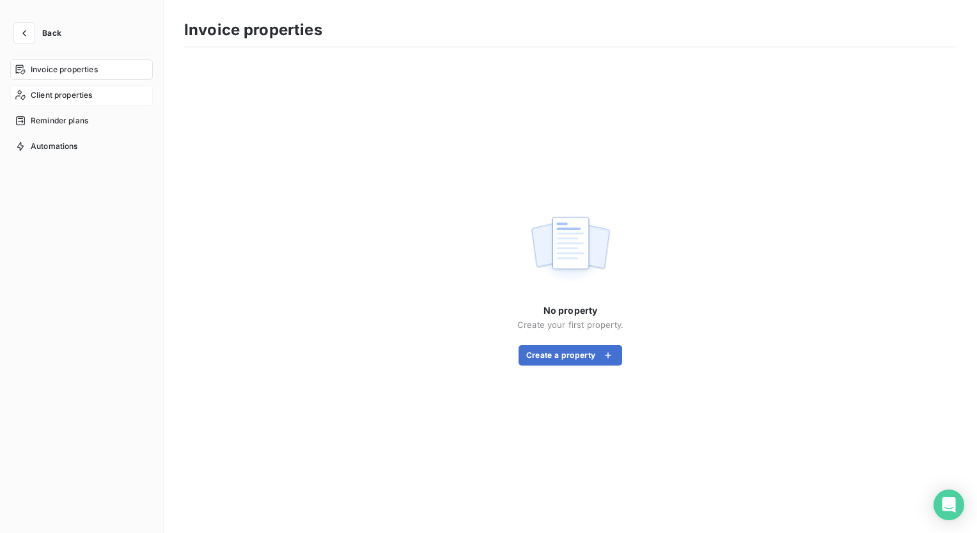
click at [77, 93] on span "Client properties" at bounding box center [62, 96] width 62 height 12
click at [84, 125] on span "Reminder plans" at bounding box center [60, 121] width 58 height 12
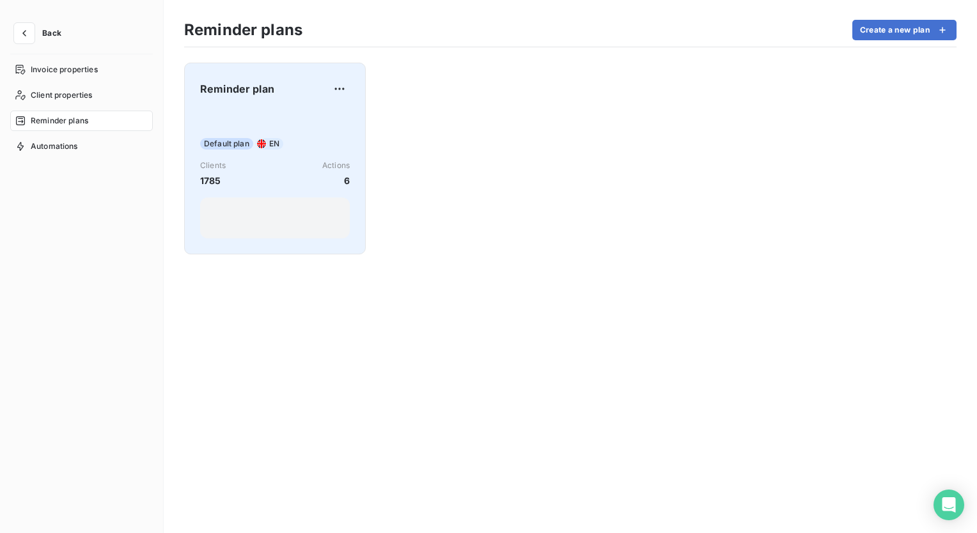
click at [249, 91] on span "Reminder plan" at bounding box center [237, 88] width 74 height 15
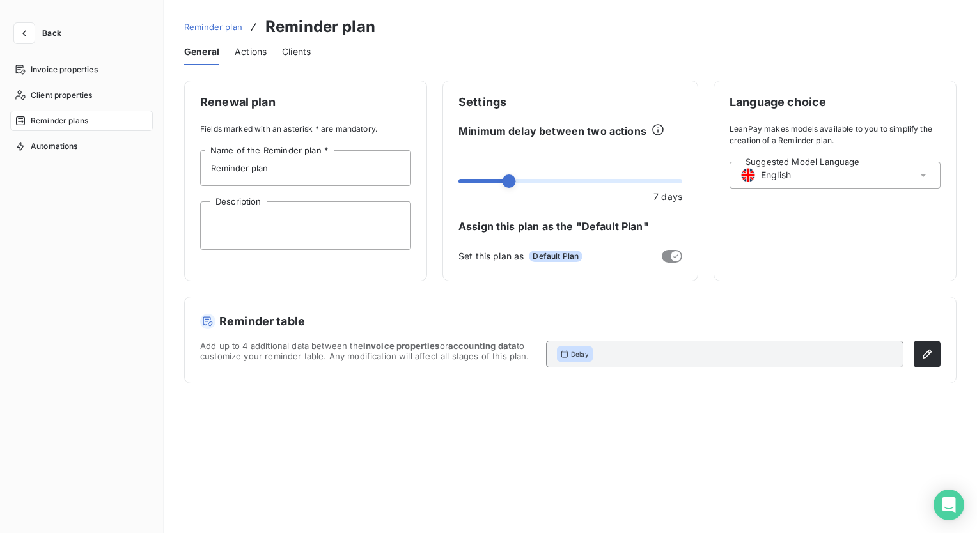
click at [257, 50] on span "Actions" at bounding box center [251, 51] width 32 height 13
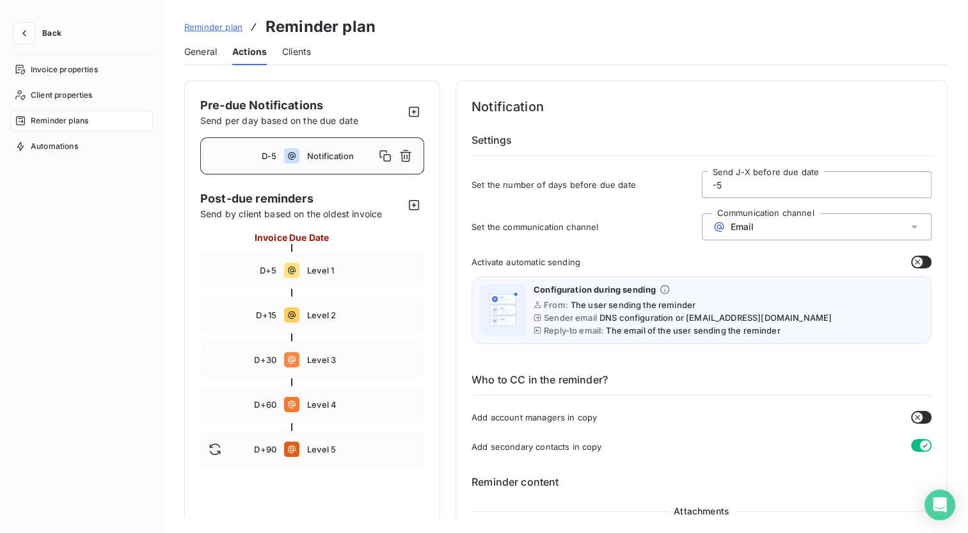
click at [297, 51] on span "Clients" at bounding box center [296, 51] width 29 height 13
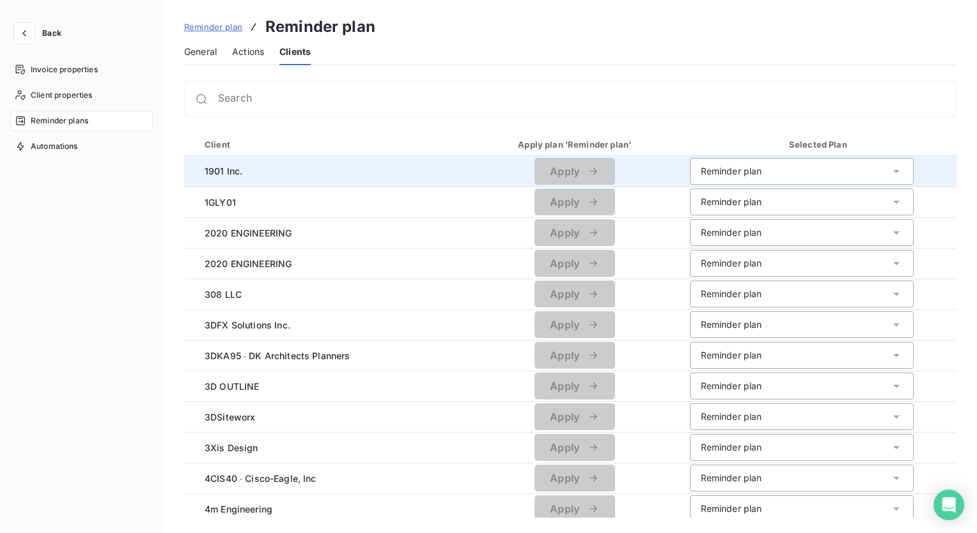
click at [882, 178] on div "Reminder plan" at bounding box center [802, 171] width 224 height 27
click at [893, 172] on icon at bounding box center [895, 170] width 5 height 3
click at [58, 147] on span "Automations" at bounding box center [54, 147] width 47 height 12
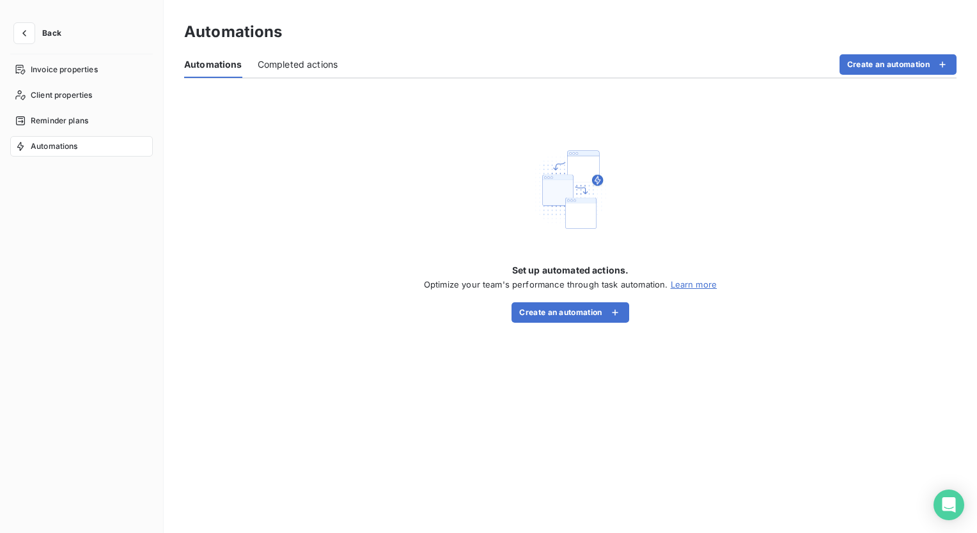
click at [330, 69] on span "Completed actions" at bounding box center [298, 64] width 81 height 13
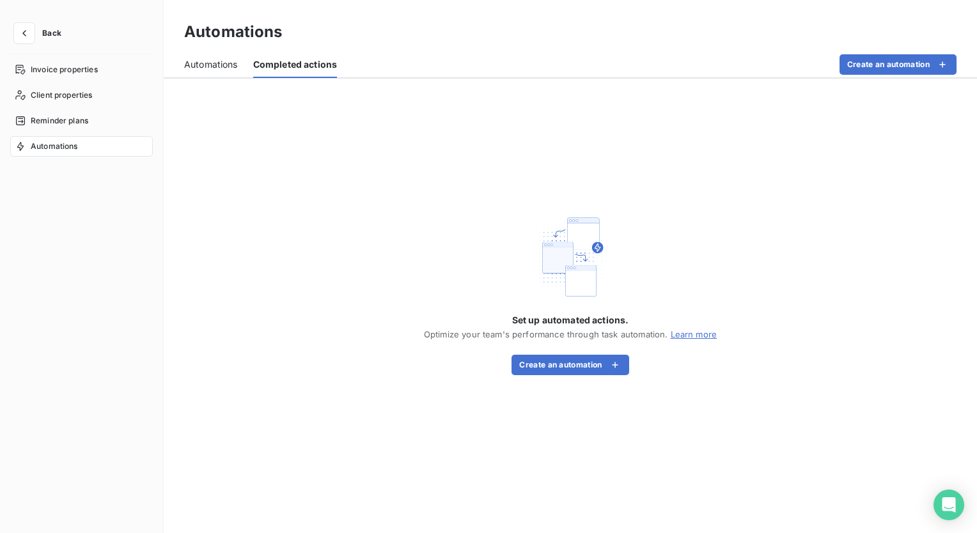
click at [198, 68] on span "Automations" at bounding box center [211, 64] width 54 height 13
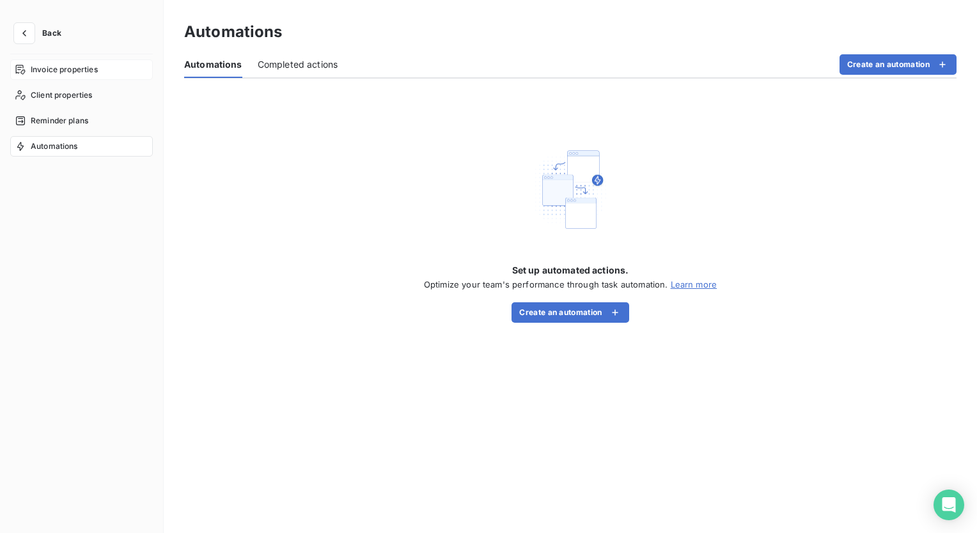
click at [77, 73] on span "Invoice properties" at bounding box center [64, 70] width 67 height 12
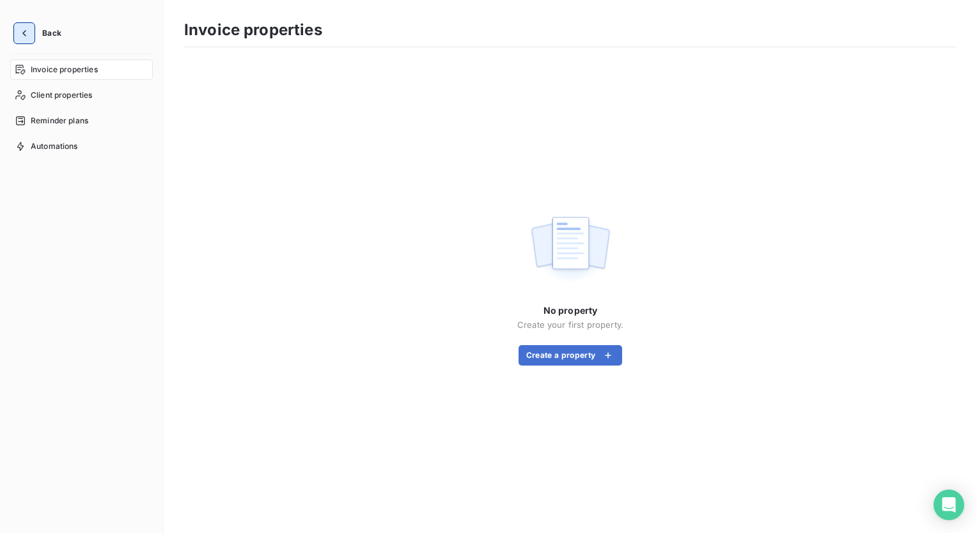
click at [27, 35] on icon "button" at bounding box center [24, 33] width 13 height 13
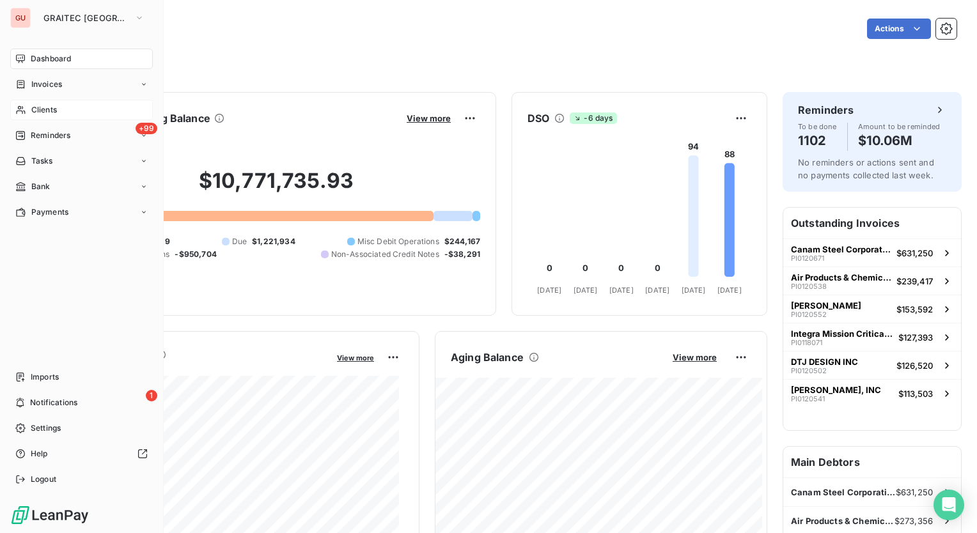
click at [52, 104] on span "Clients" at bounding box center [44, 110] width 26 height 12
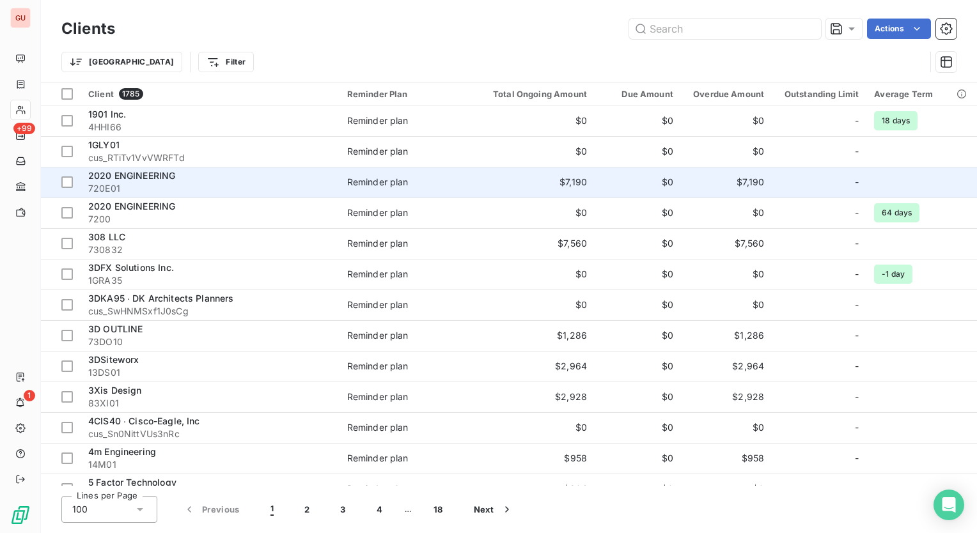
click at [131, 175] on span "2020 ENGINEERING" at bounding box center [131, 175] width 87 height 11
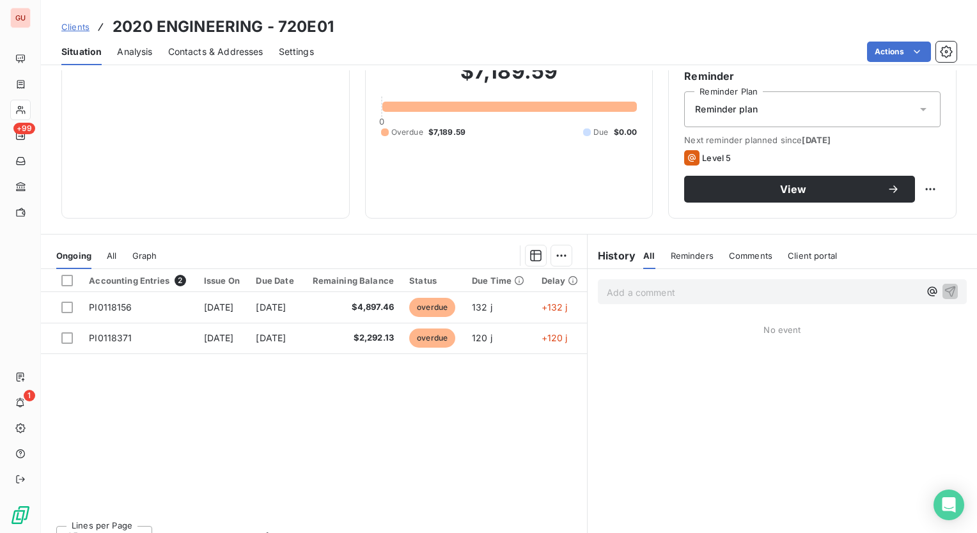
scroll to position [135, 0]
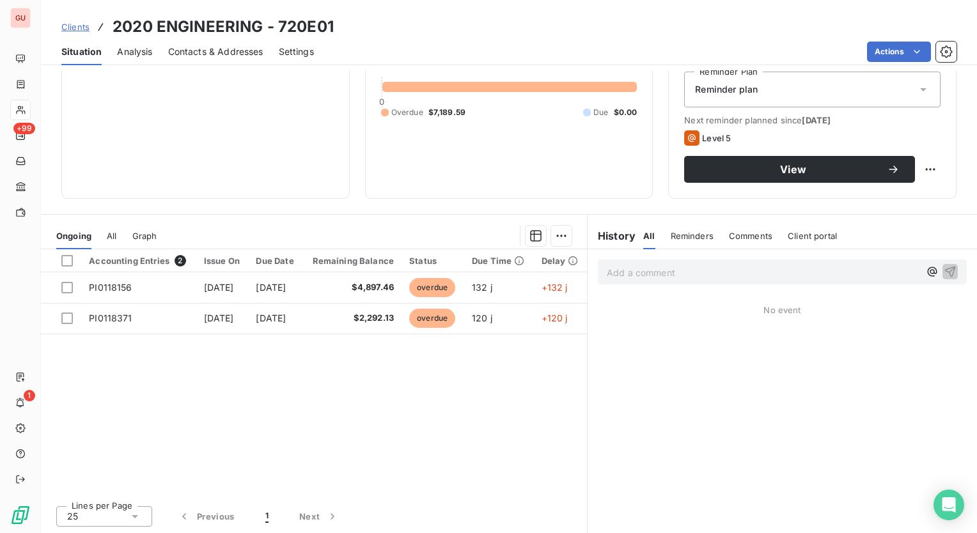
click at [533, 403] on div "Accounting Entries 2 Issue On Due Date Remaining Balance Status Due Time Delay …" at bounding box center [314, 372] width 546 height 246
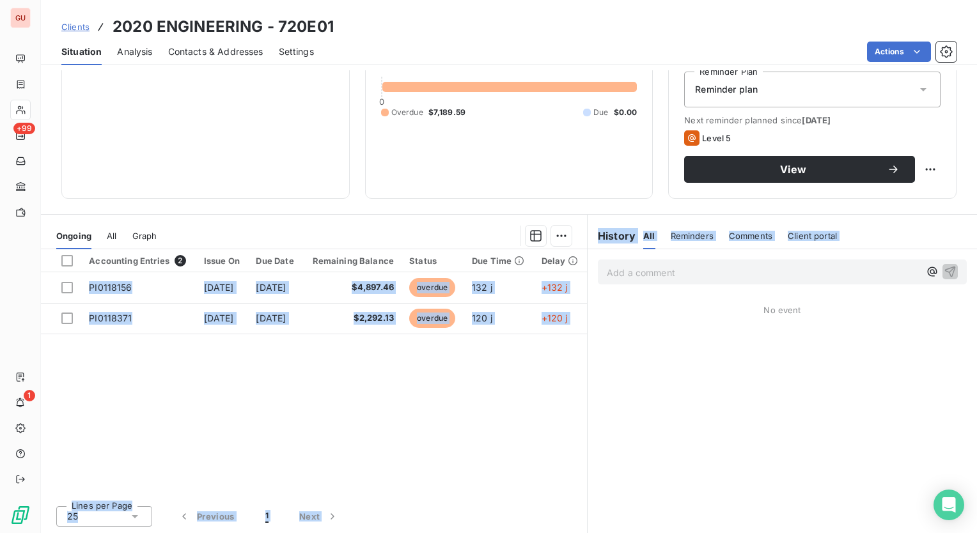
drag, startPoint x: 499, startPoint y: 495, endPoint x: 593, endPoint y: 488, distance: 94.3
click at [593, 488] on div "Ongoing All Graph Accounting Entries 2 Issue On Due Date Remaining Balance Stat…" at bounding box center [509, 374] width 936 height 320
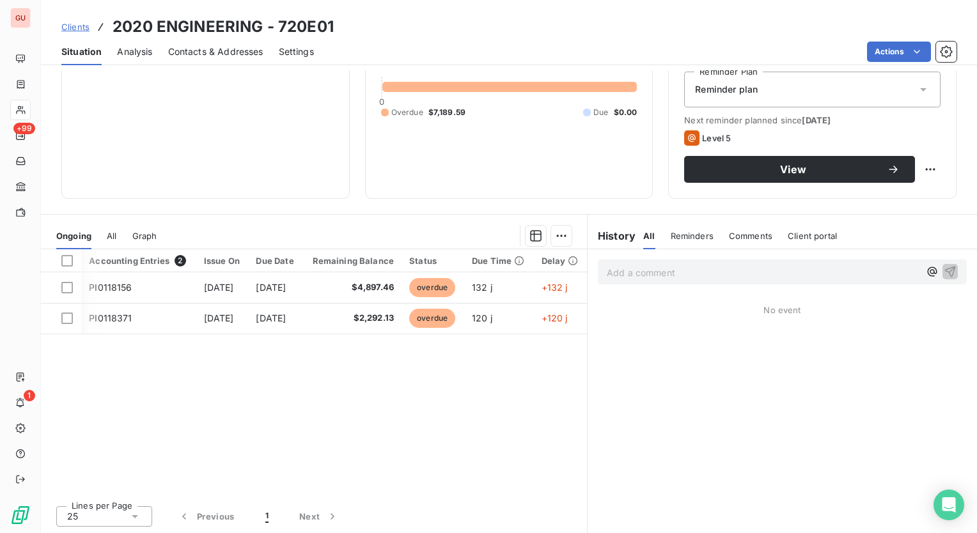
click at [497, 452] on div "Accounting Entries 2 Issue On Due Date Remaining Balance Status Due Time Delay …" at bounding box center [314, 372] width 546 height 246
drag, startPoint x: 510, startPoint y: 490, endPoint x: 549, endPoint y: 484, distance: 39.4
click at [549, 484] on div "Accounting Entries 2 Issue On Due Date Remaining Balance Status Due Time Delay …" at bounding box center [314, 372] width 546 height 246
click at [107, 240] on span "All" at bounding box center [112, 236] width 10 height 10
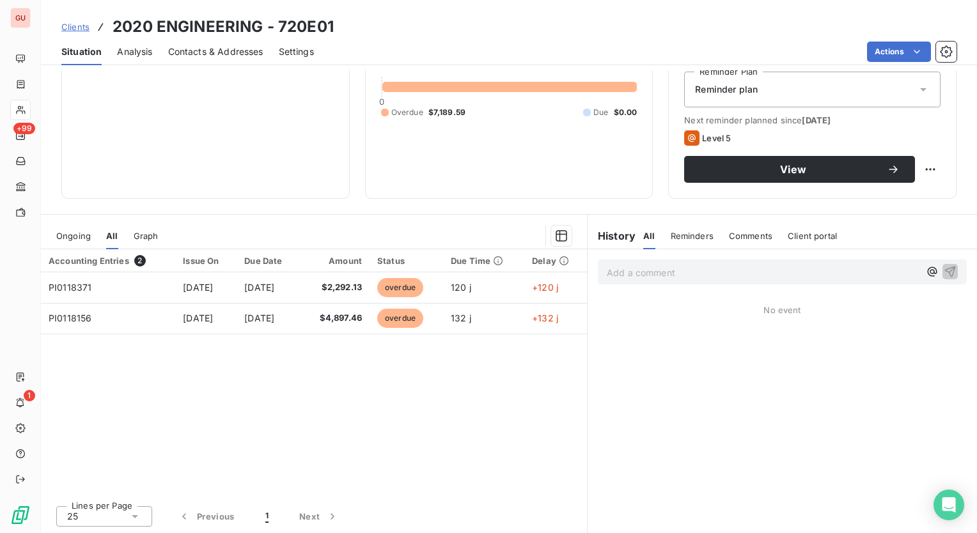
click at [150, 238] on span "Graph" at bounding box center [146, 236] width 25 height 10
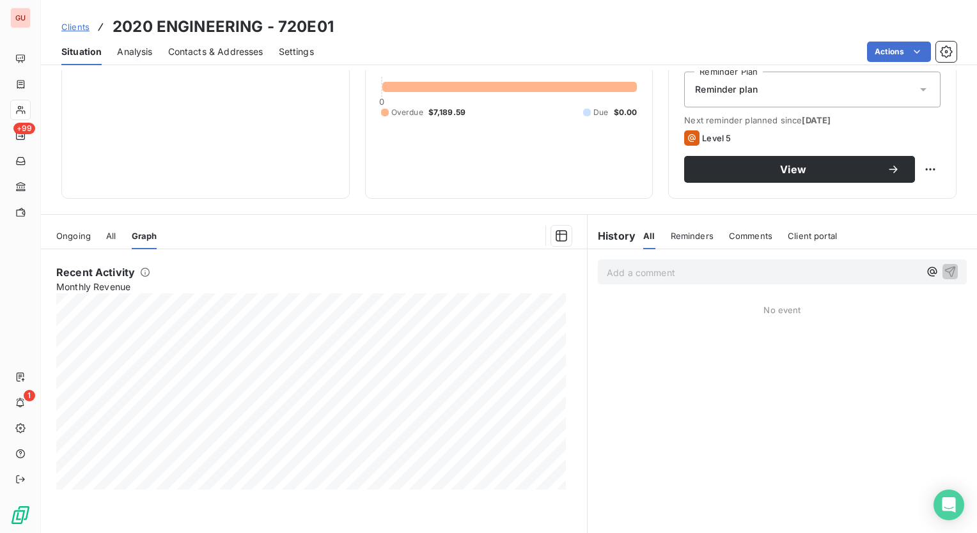
click at [72, 233] on span "Ongoing" at bounding box center [73, 236] width 35 height 10
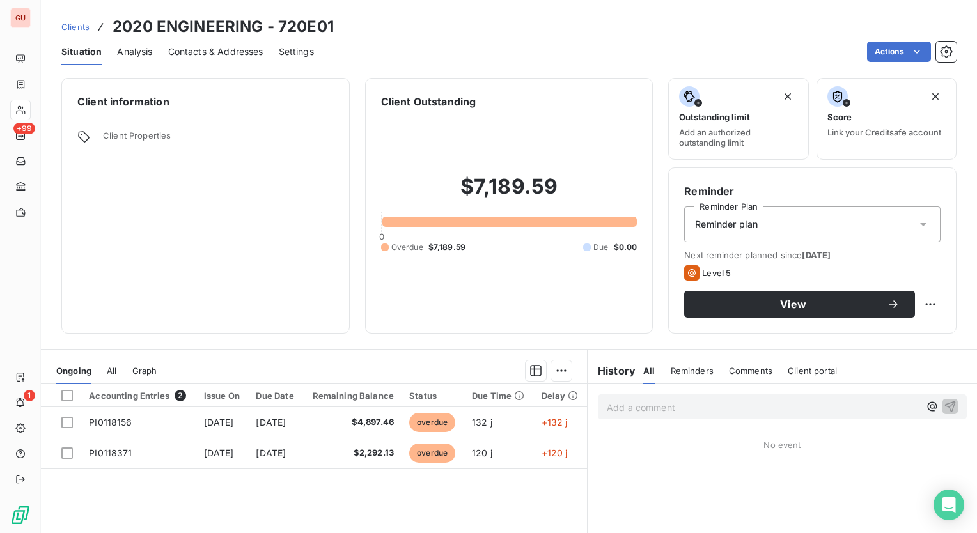
click at [918, 224] on icon at bounding box center [923, 224] width 13 height 13
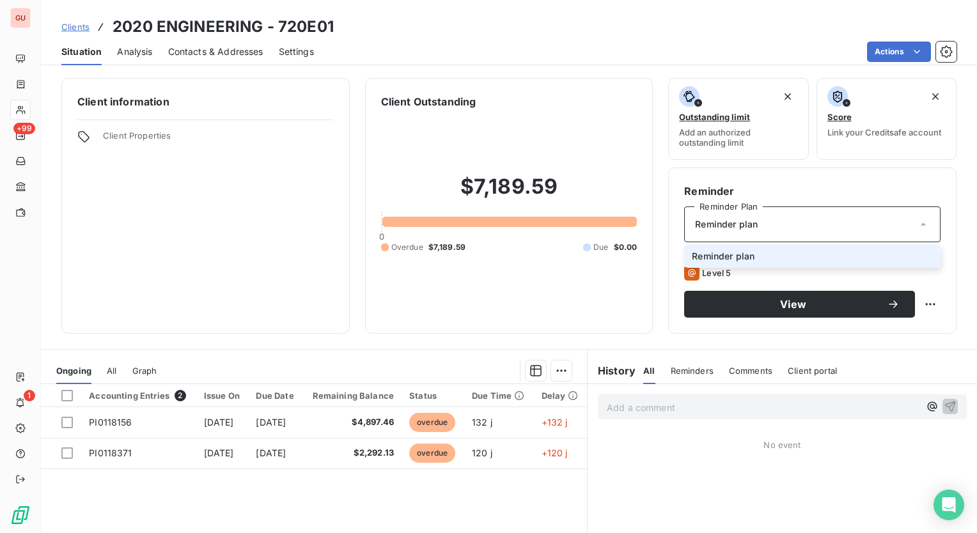
click at [918, 224] on icon at bounding box center [923, 224] width 13 height 13
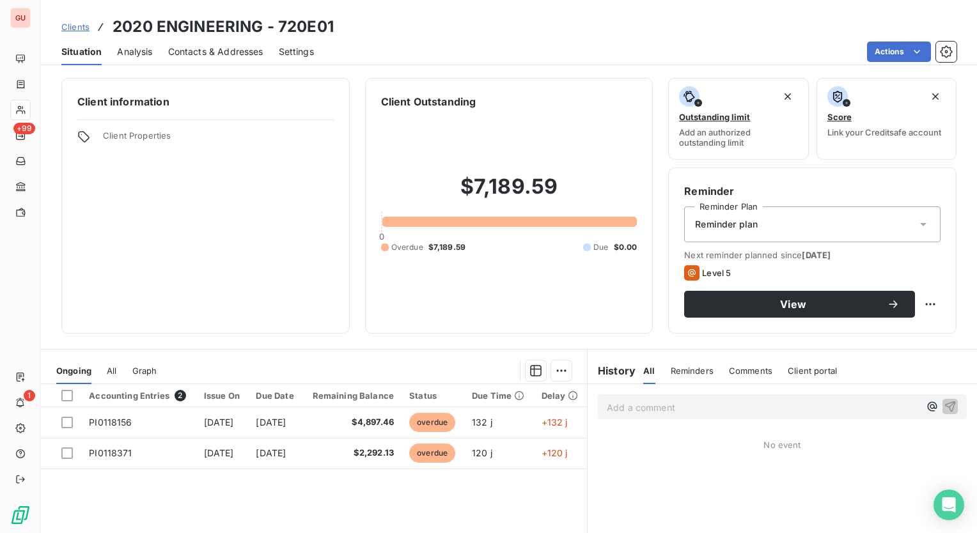
click at [146, 49] on span "Analysis" at bounding box center [134, 51] width 35 height 13
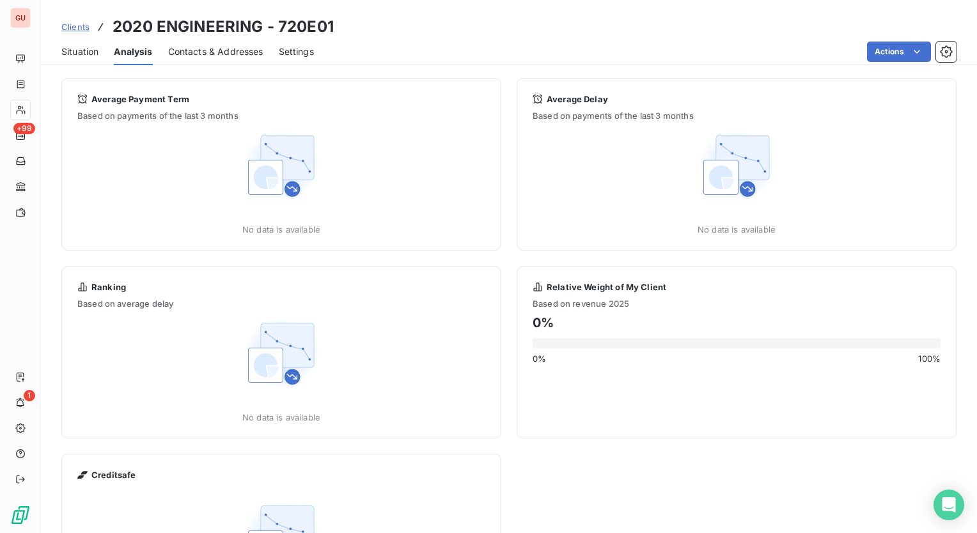
click at [81, 50] on span "Situation" at bounding box center [79, 51] width 37 height 13
